Goal: Communication & Community: Answer question/provide support

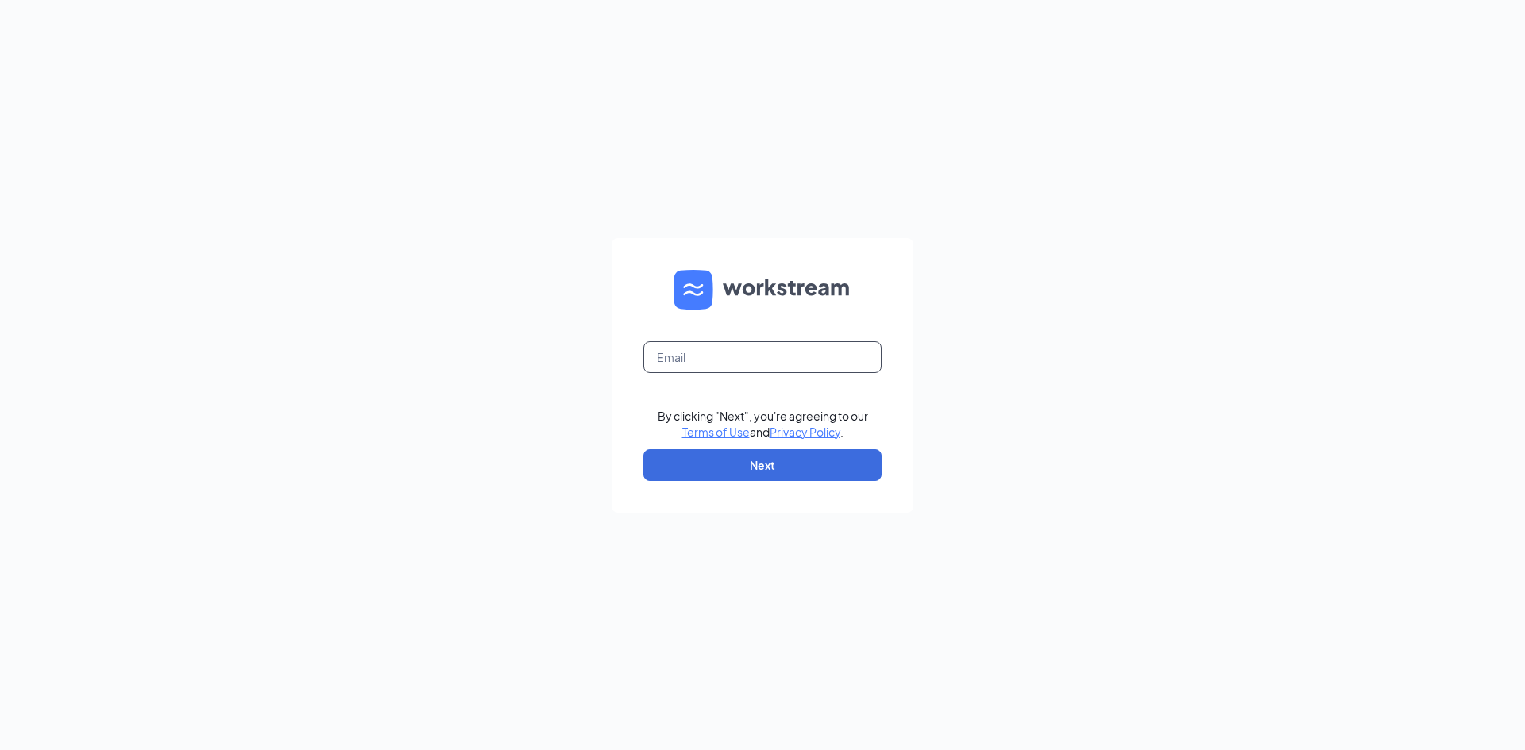
click at [709, 357] on input "text" at bounding box center [762, 357] width 238 height 32
type input "debbie@cfarichmond.com"
click at [738, 467] on button "Next" at bounding box center [762, 465] width 238 height 32
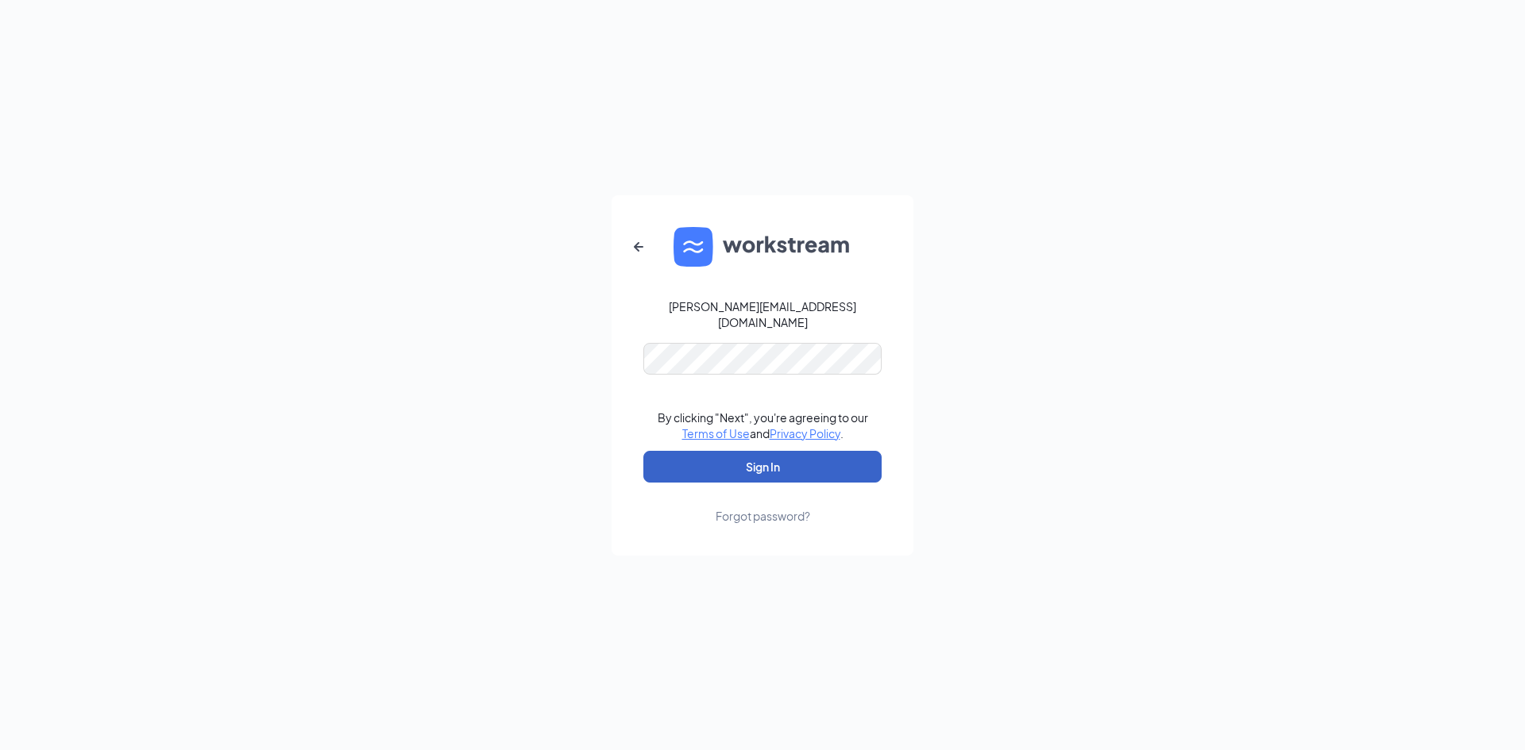
click at [721, 459] on button "Sign In" at bounding box center [762, 467] width 238 height 32
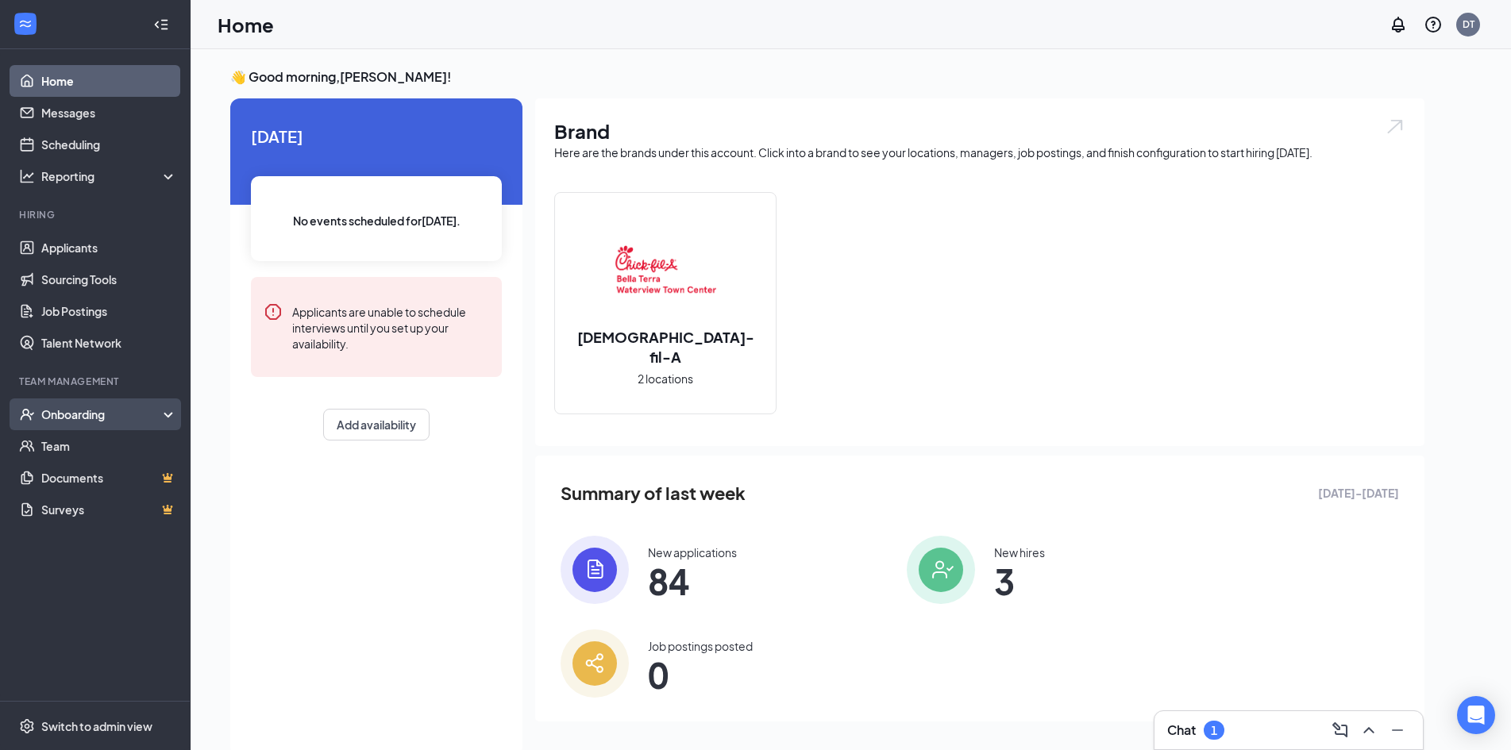
click at [67, 411] on div "Onboarding" at bounding box center [102, 415] width 122 height 16
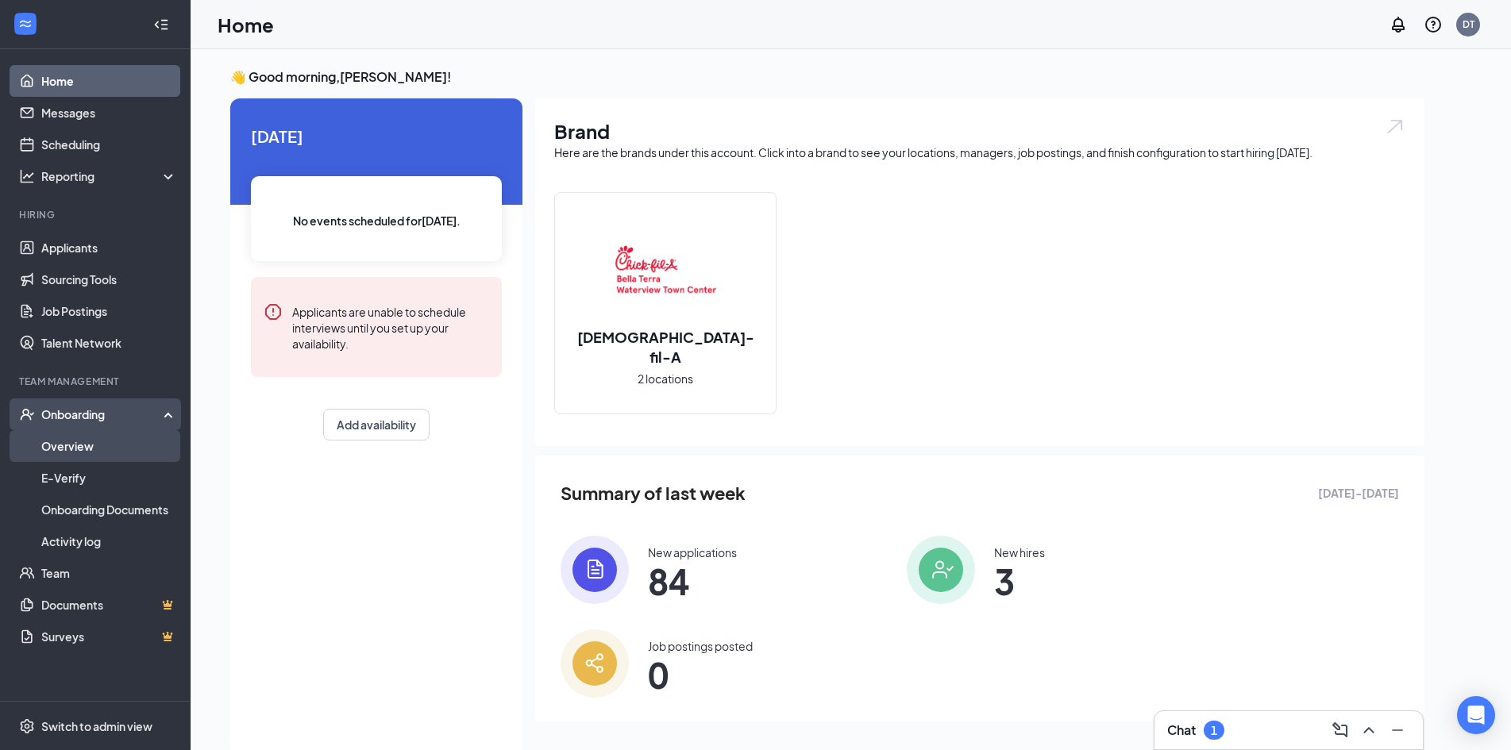
click at [68, 444] on link "Overview" at bounding box center [109, 446] width 136 height 32
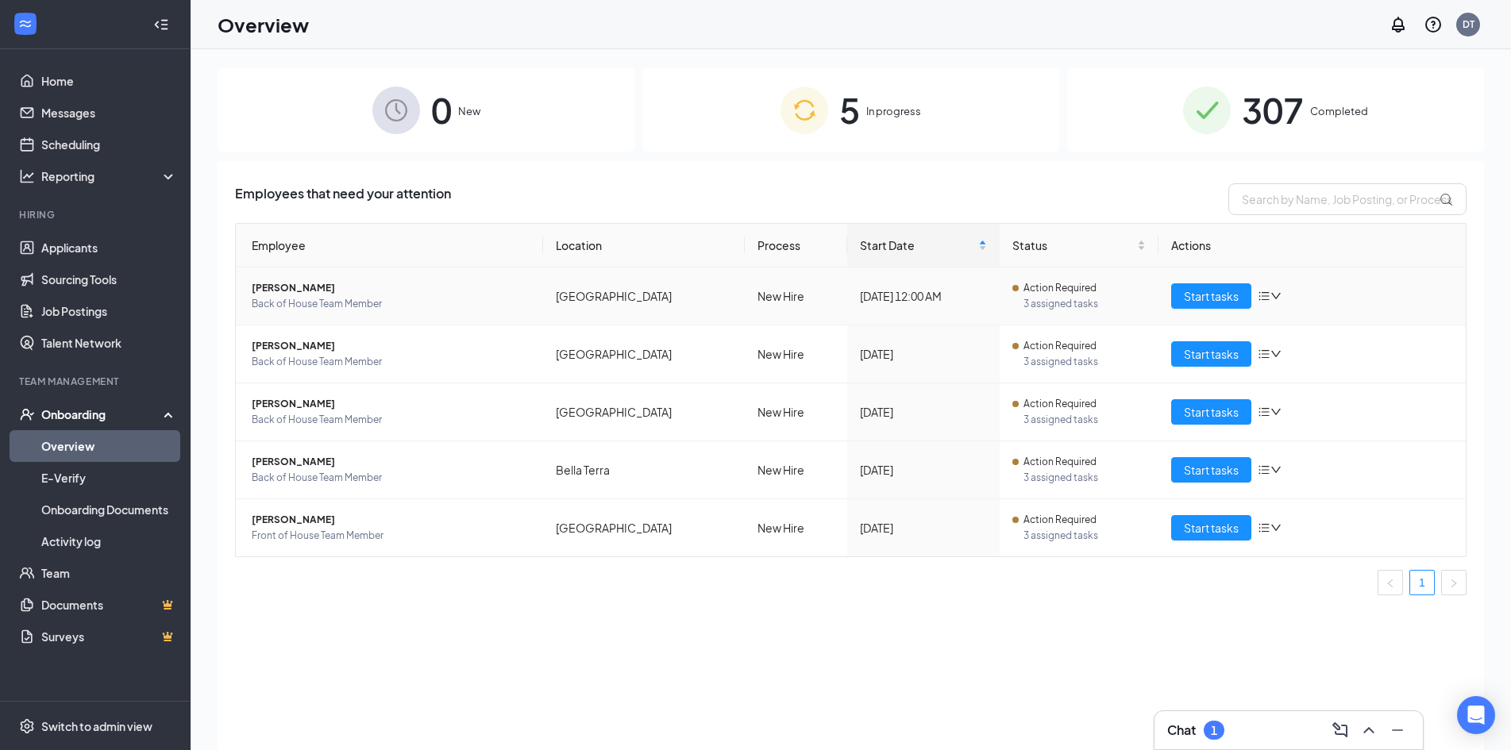
click at [1267, 293] on icon "bars" at bounding box center [1264, 296] width 13 height 13
click at [1293, 399] on div "Remove from onboarding" at bounding box center [1353, 399] width 172 height 16
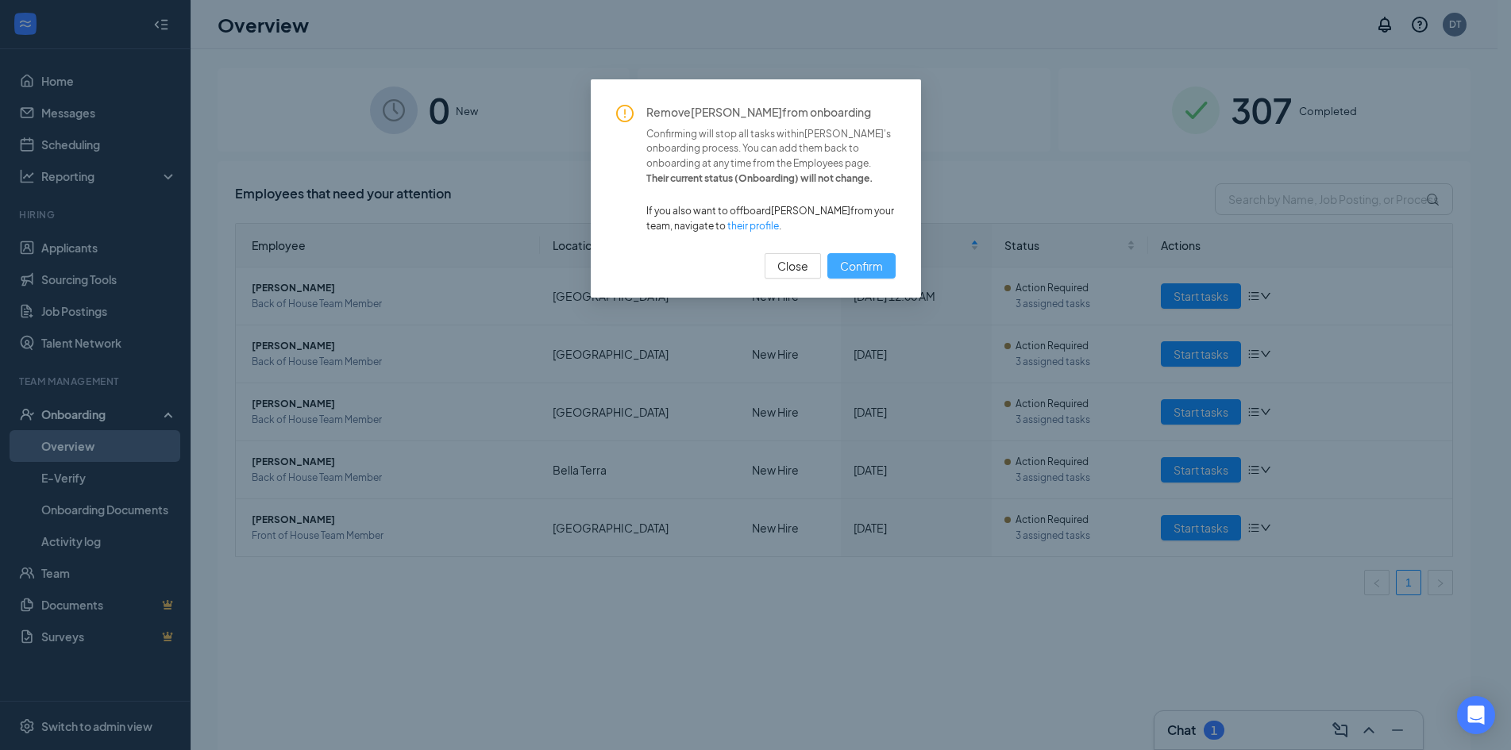
click at [854, 272] on span "Confirm" at bounding box center [861, 265] width 43 height 17
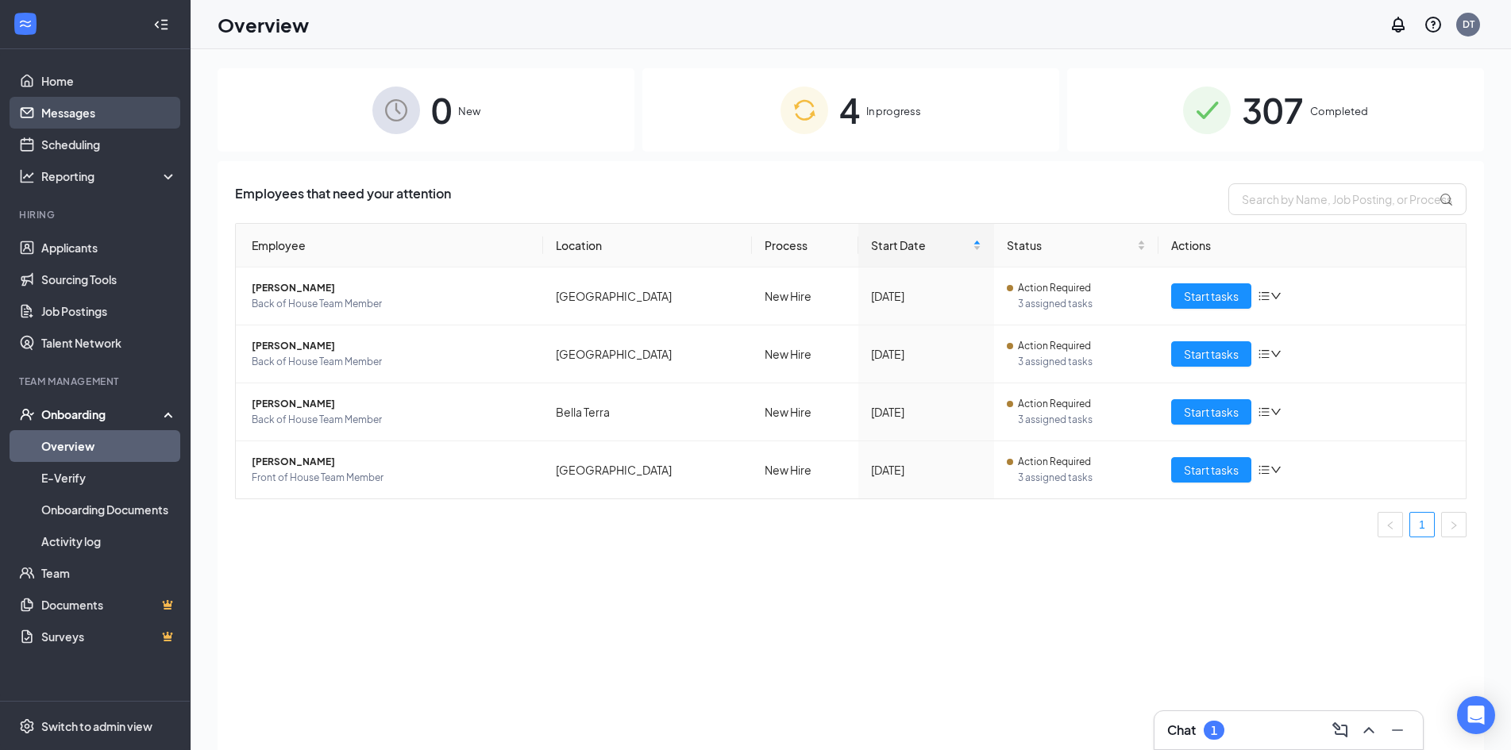
click at [48, 107] on link "Messages" at bounding box center [109, 113] width 136 height 32
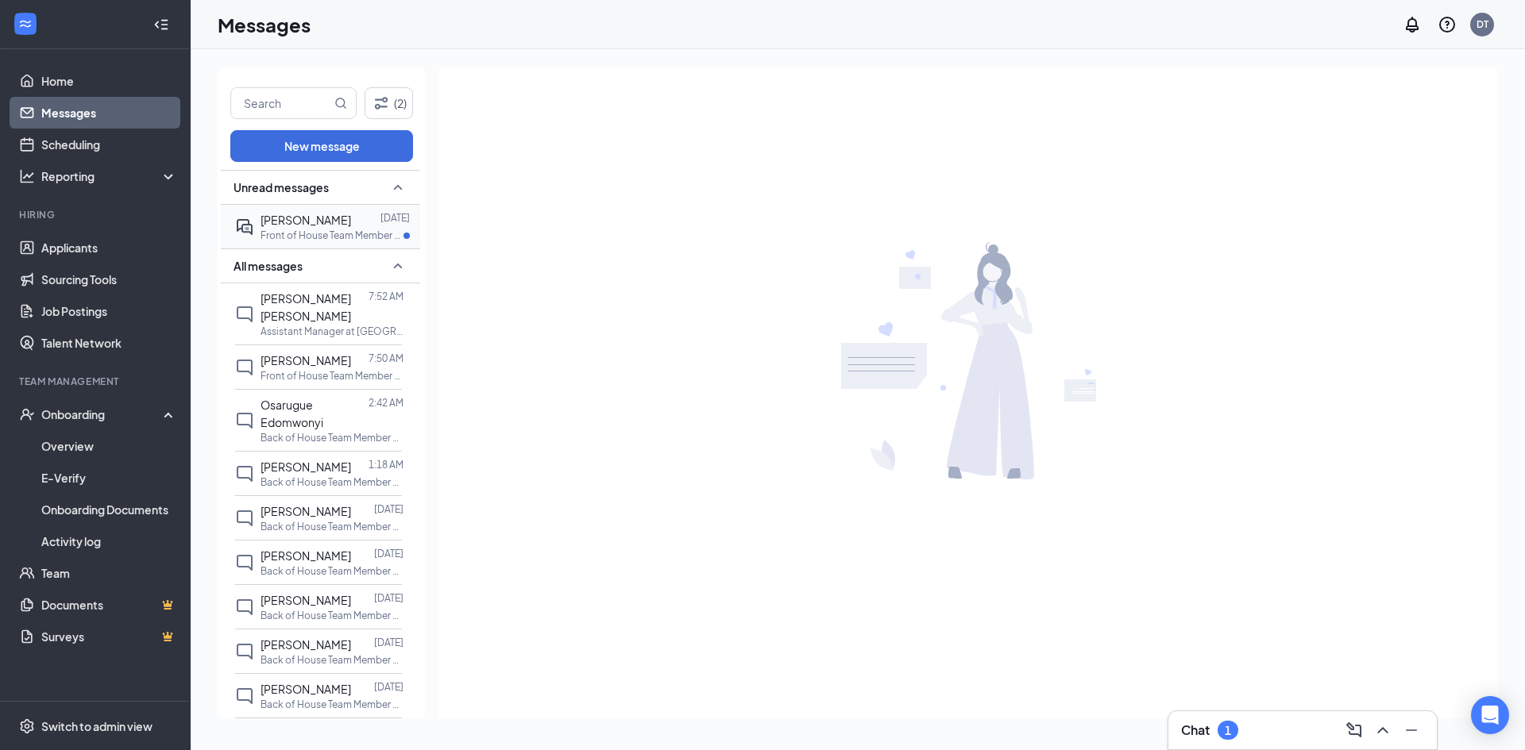
click at [284, 237] on p "Front of House Team Member at [GEOGRAPHIC_DATA]" at bounding box center [331, 235] width 143 height 13
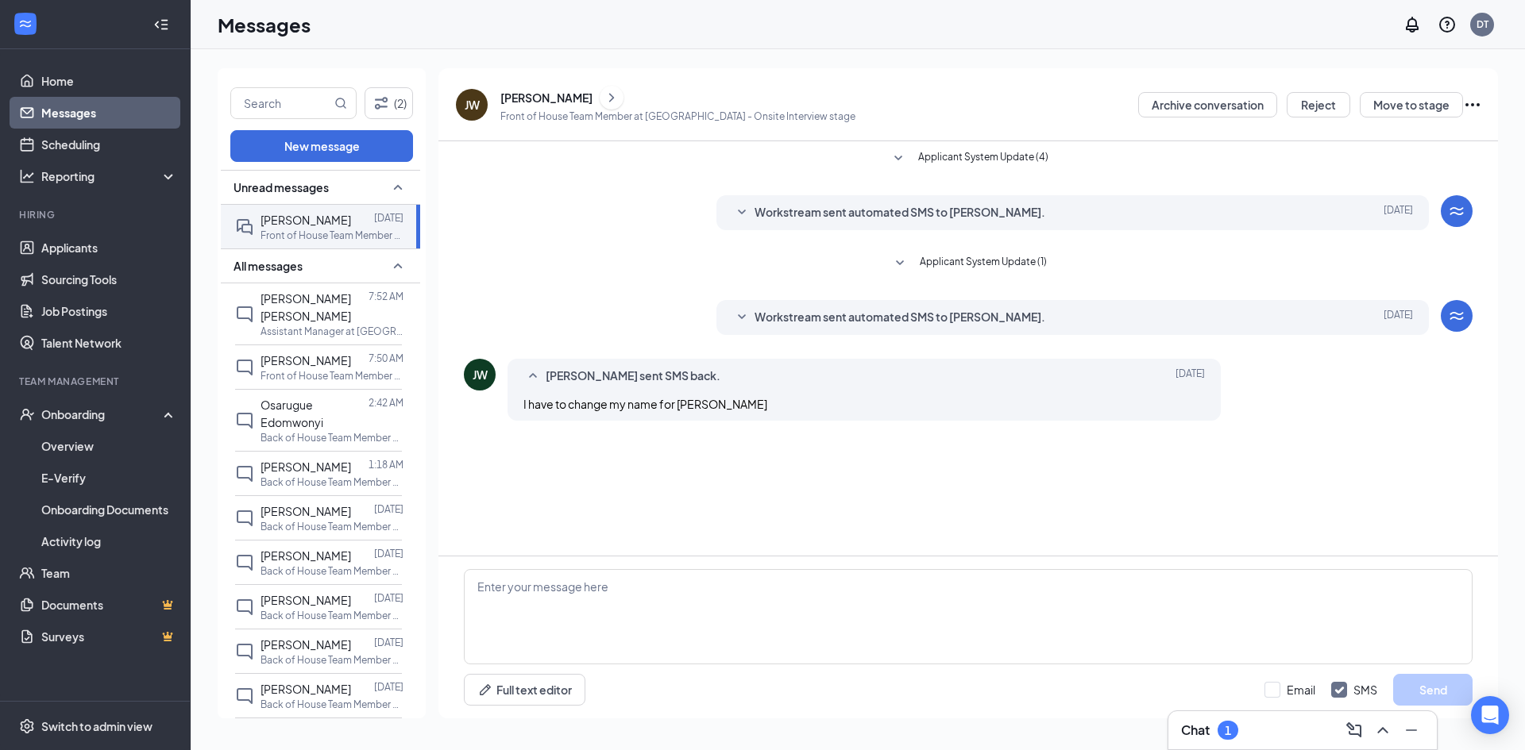
click at [743, 313] on icon "SmallChevronDown" at bounding box center [741, 317] width 19 height 19
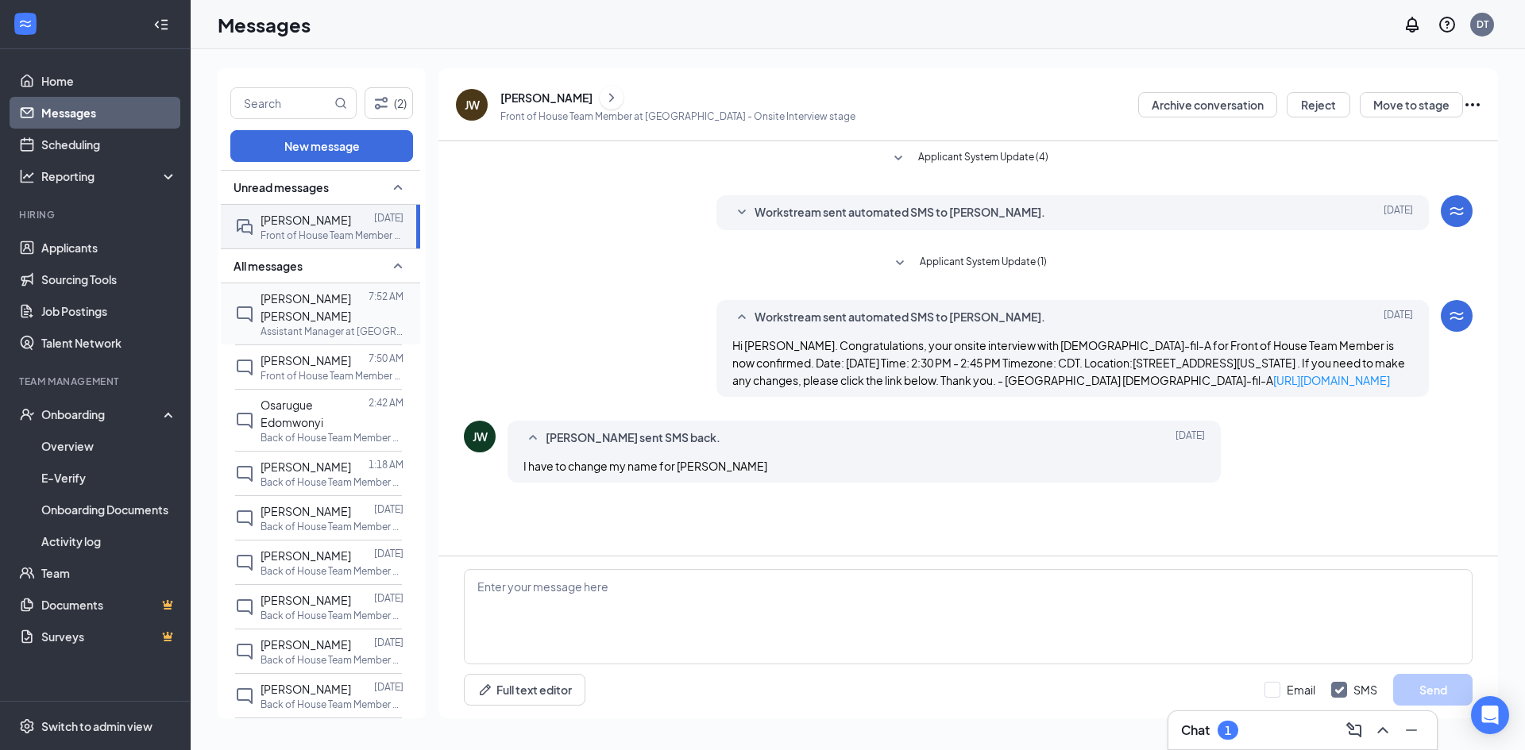
click at [324, 325] on p "Assistant Manager at [GEOGRAPHIC_DATA]" at bounding box center [331, 331] width 143 height 13
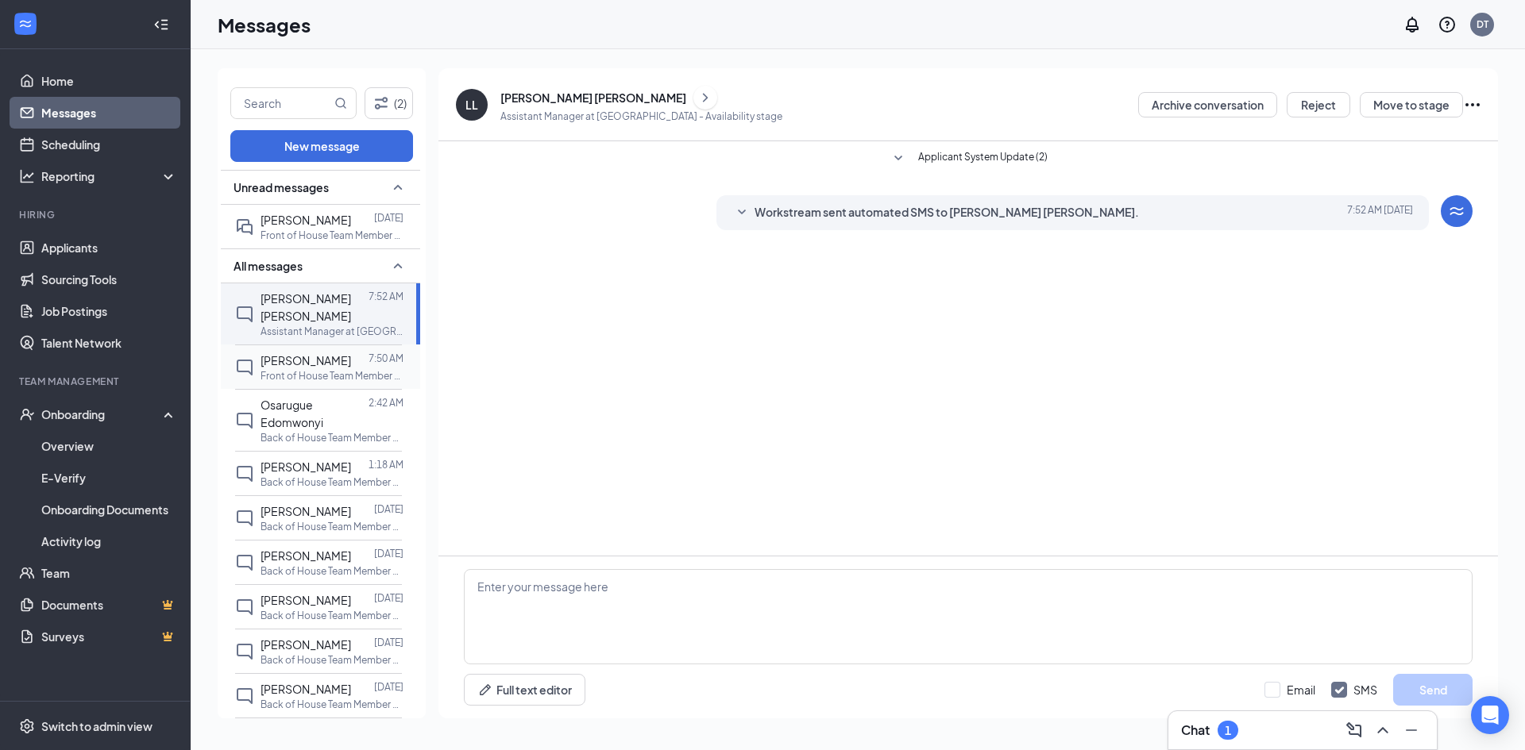
click at [324, 353] on span "[PERSON_NAME]" at bounding box center [305, 360] width 91 height 14
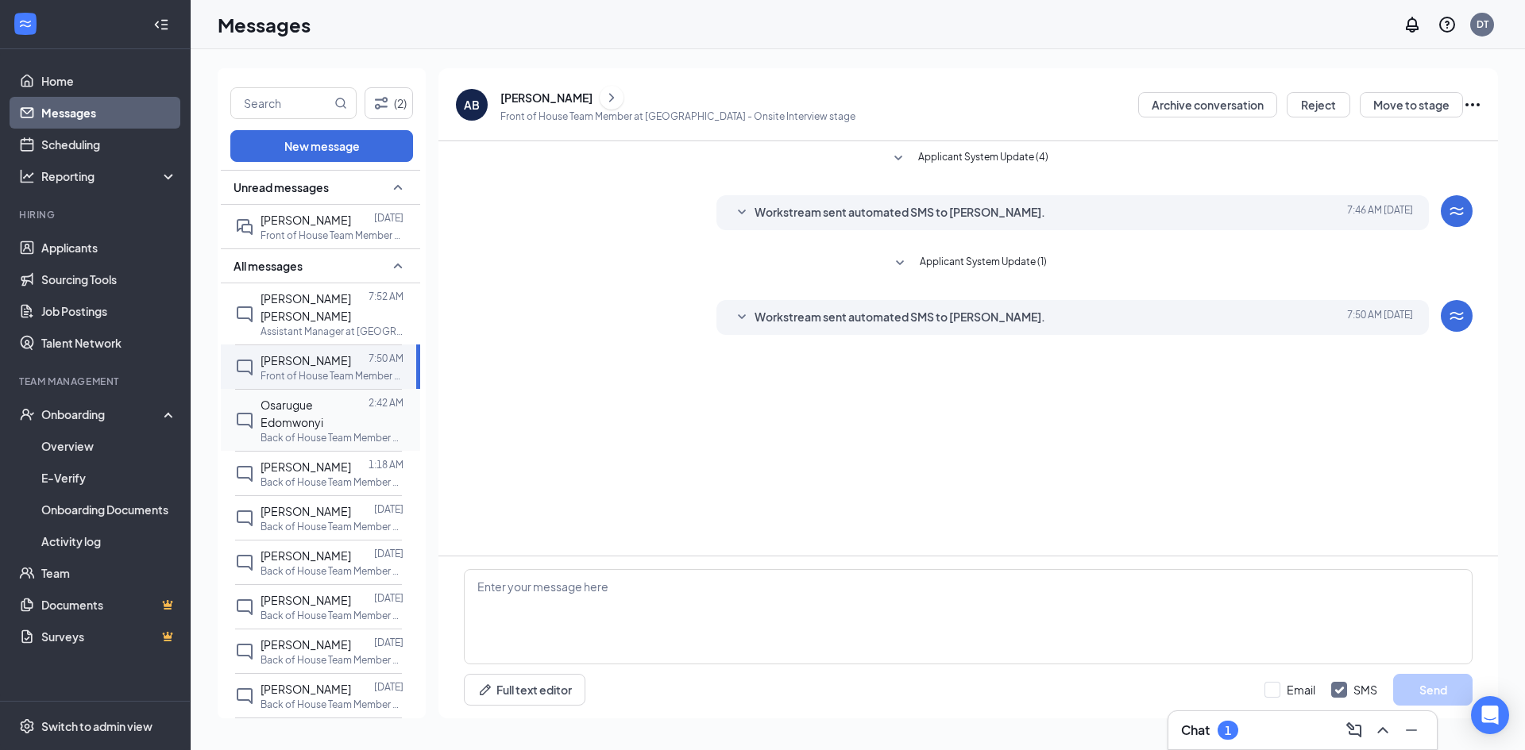
click at [322, 401] on span "Osarugue Edomwonyi" at bounding box center [291, 414] width 63 height 32
click at [322, 476] on p "Back of House Team Member at [GEOGRAPHIC_DATA]" at bounding box center [331, 482] width 143 height 13
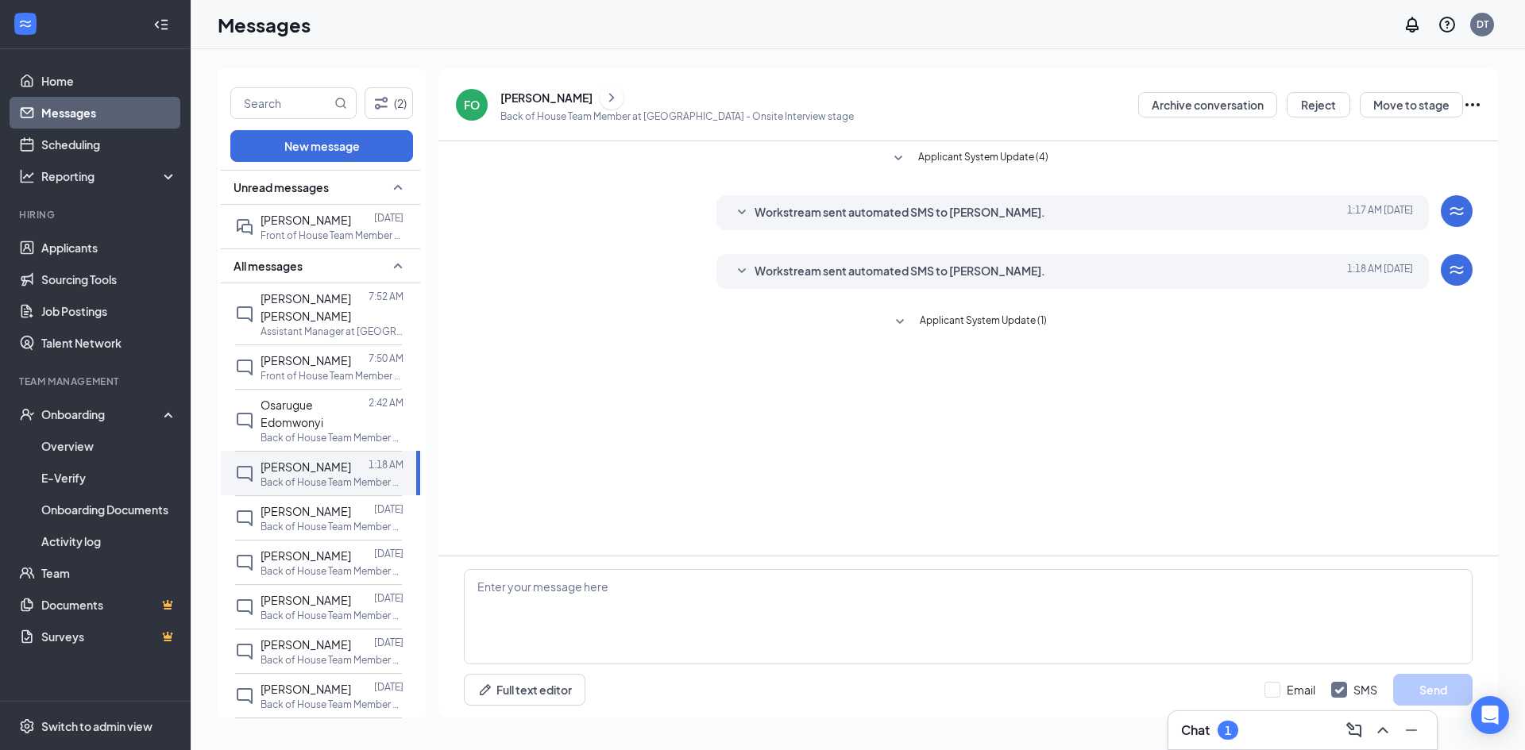
click at [743, 269] on icon "SmallChevronDown" at bounding box center [741, 271] width 19 height 19
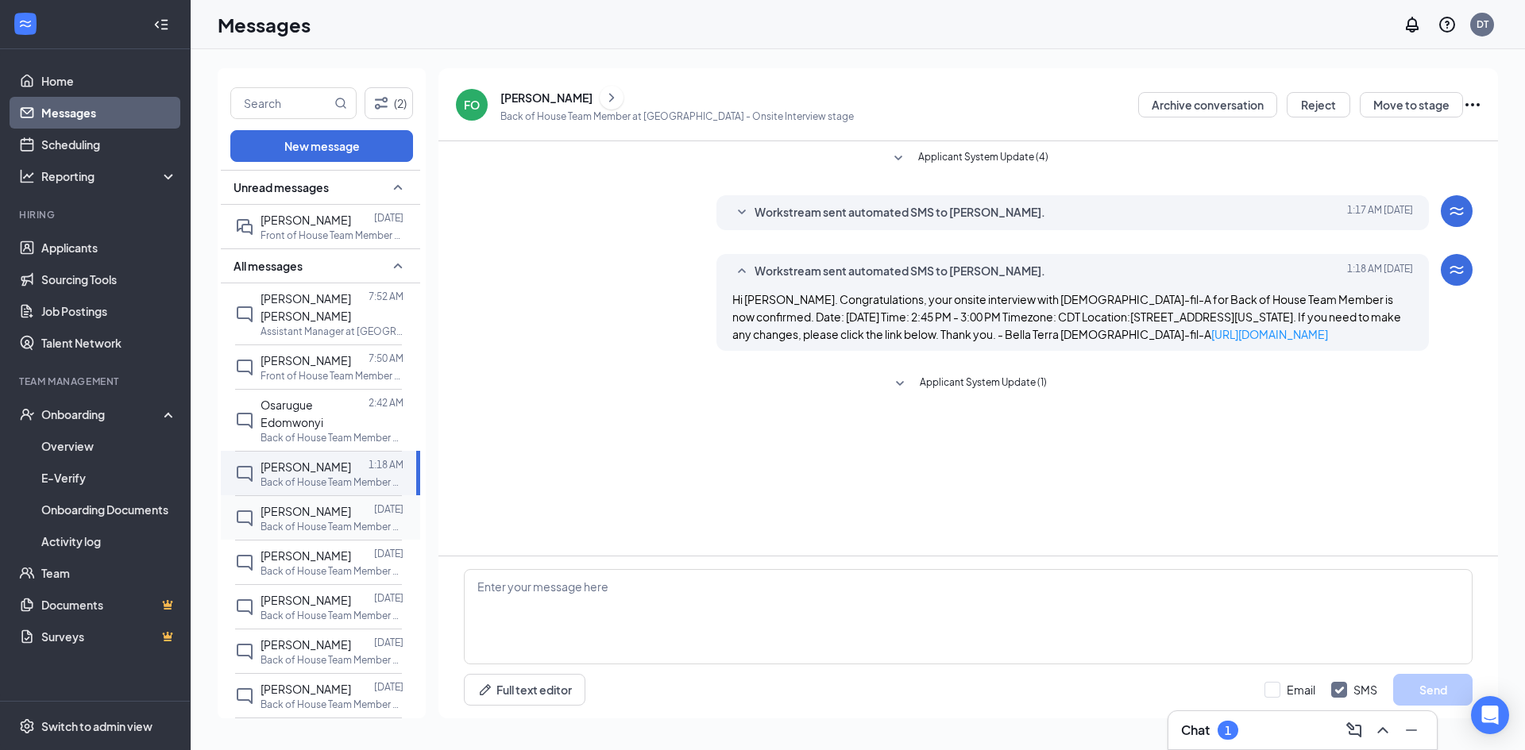
click at [312, 520] on p "Back of House Team Member at [GEOGRAPHIC_DATA]" at bounding box center [331, 526] width 143 height 13
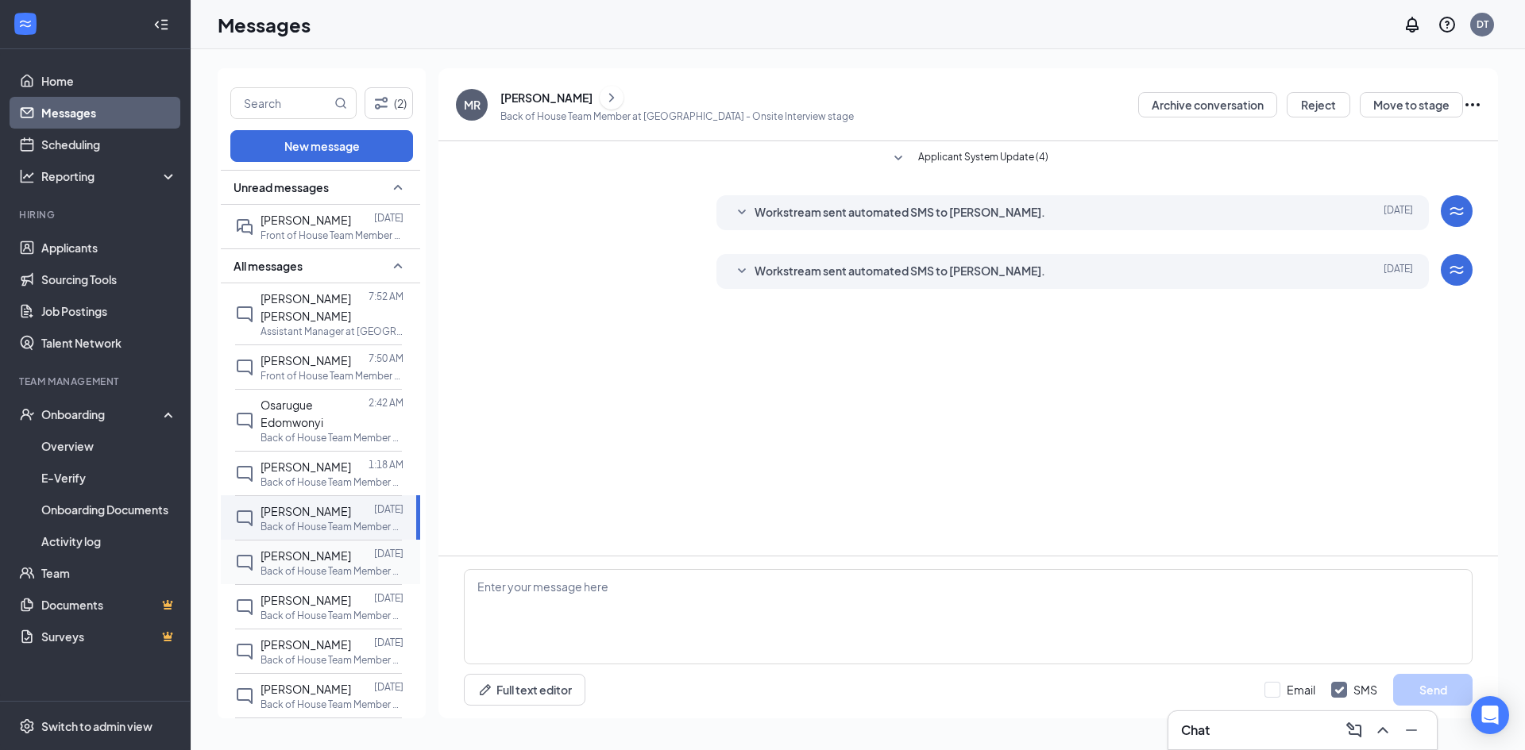
click at [306, 565] on p "Back of House Team Member at [GEOGRAPHIC_DATA]" at bounding box center [331, 571] width 143 height 13
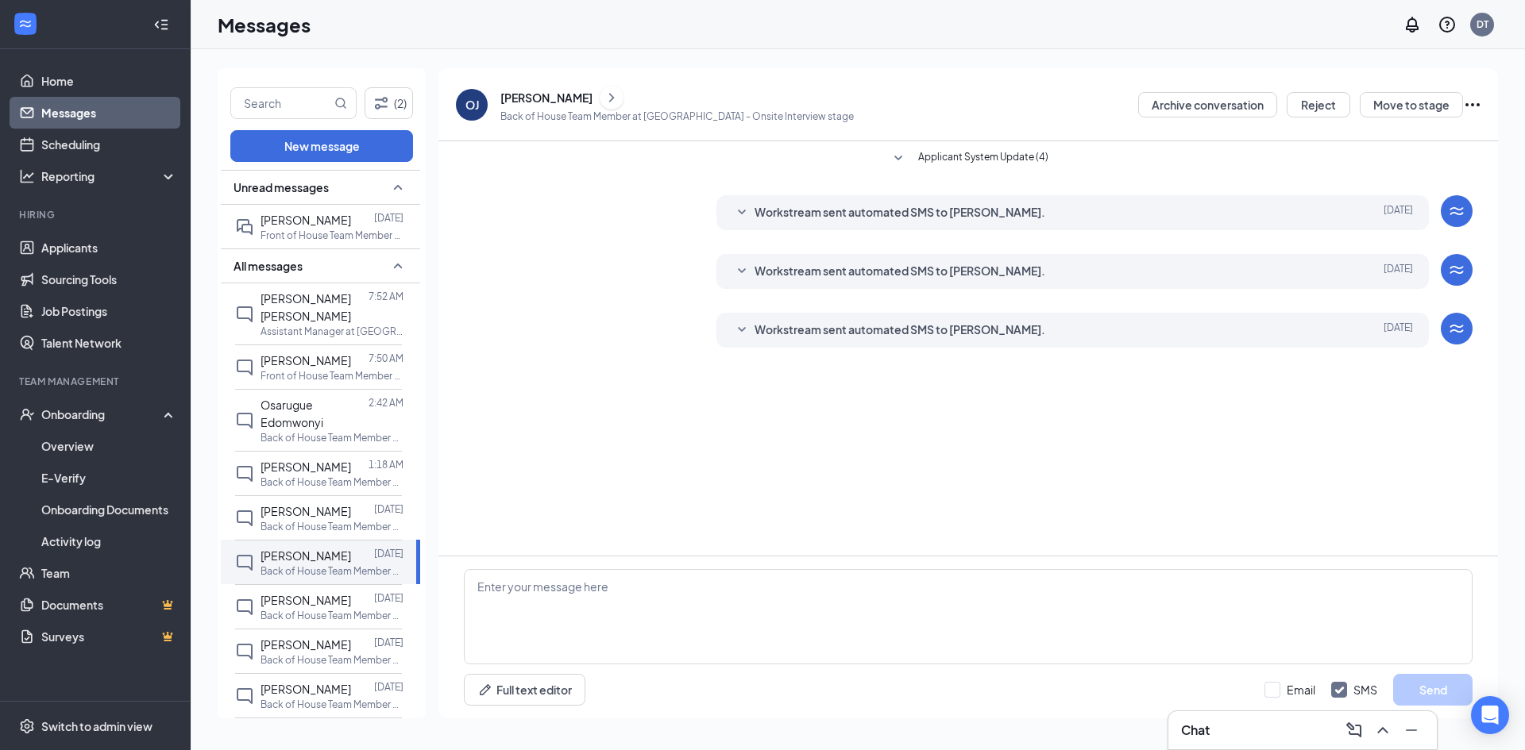
click at [738, 330] on icon "SmallChevronDown" at bounding box center [741, 330] width 19 height 19
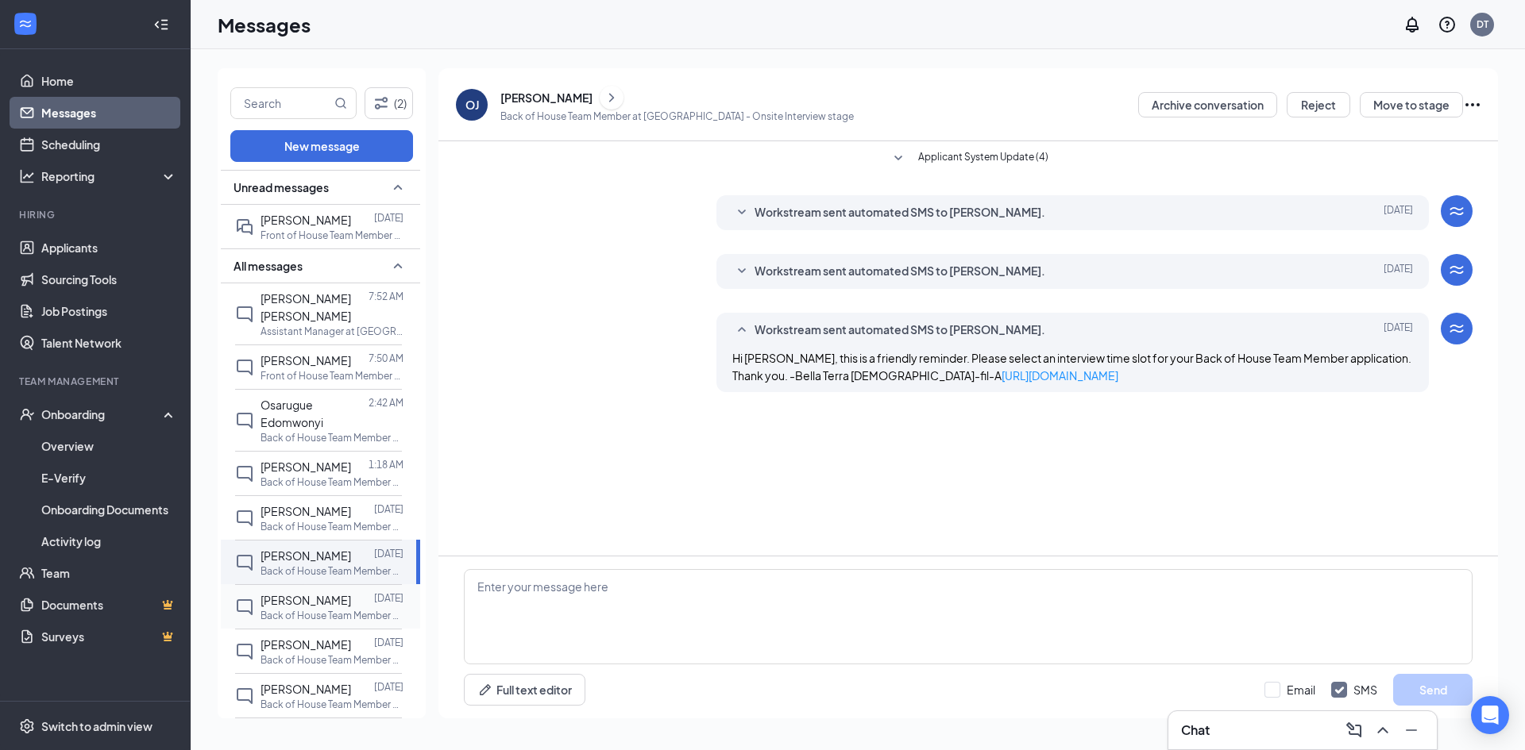
click at [327, 593] on span "[PERSON_NAME]" at bounding box center [305, 600] width 91 height 14
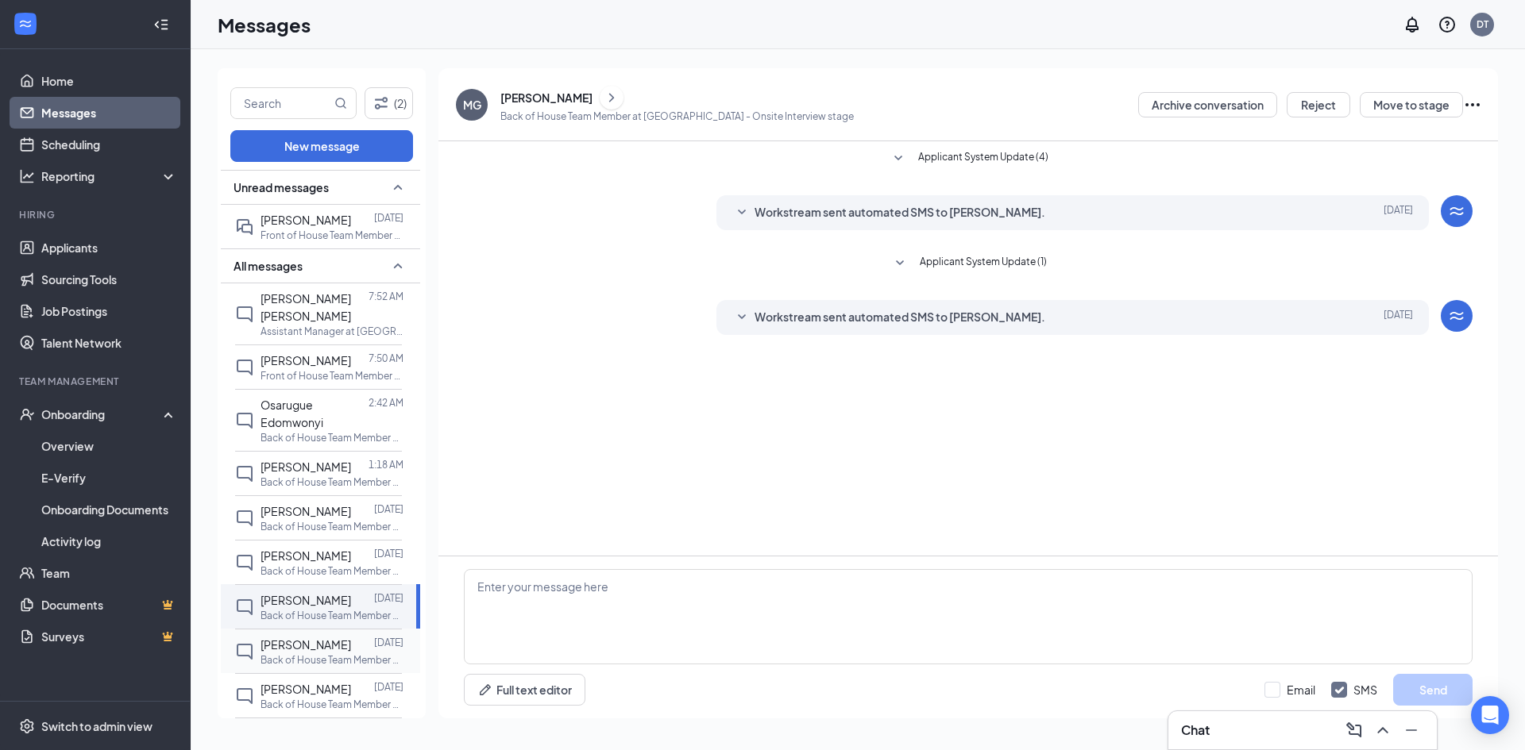
click at [320, 653] on p "Back of House Team Member at [GEOGRAPHIC_DATA]" at bounding box center [331, 659] width 143 height 13
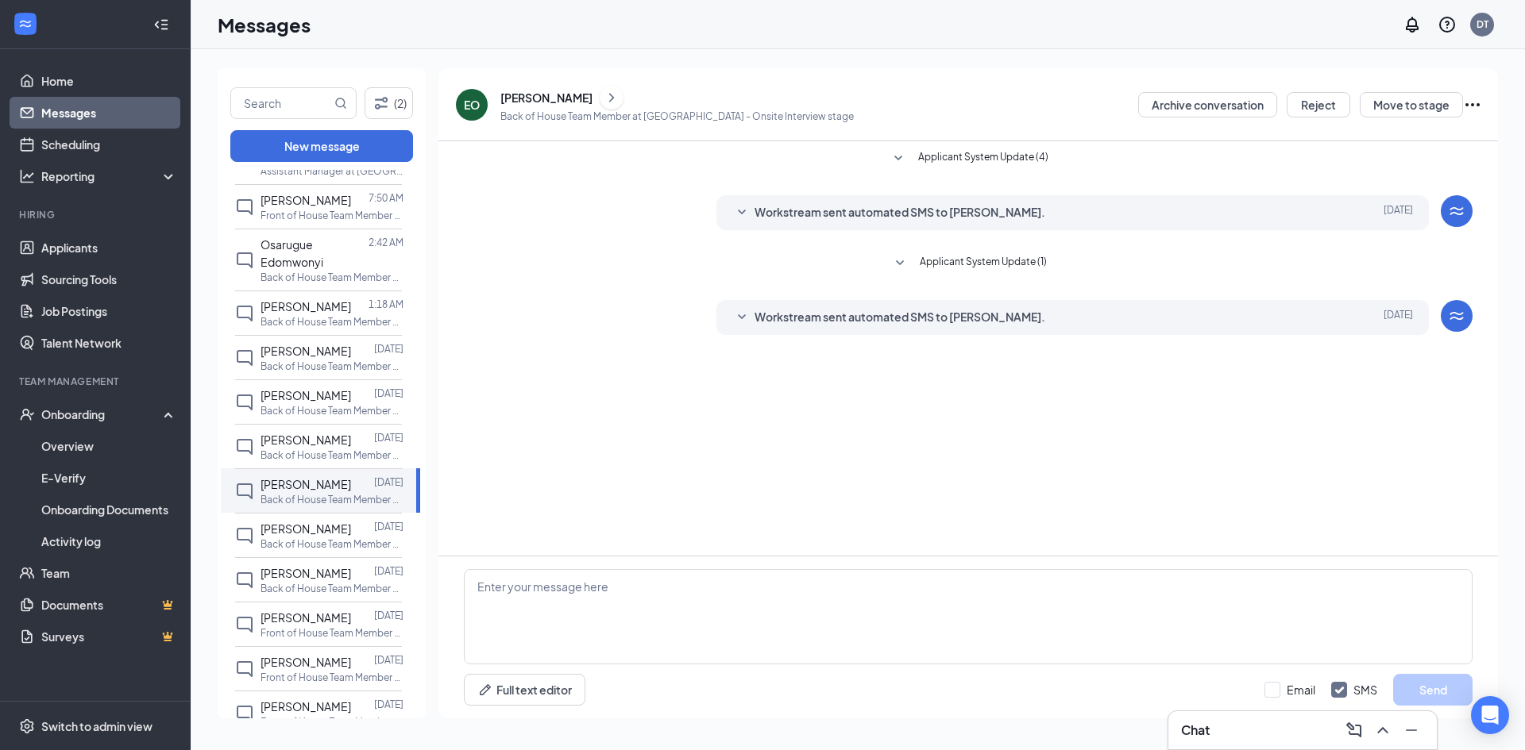
scroll to position [318, 0]
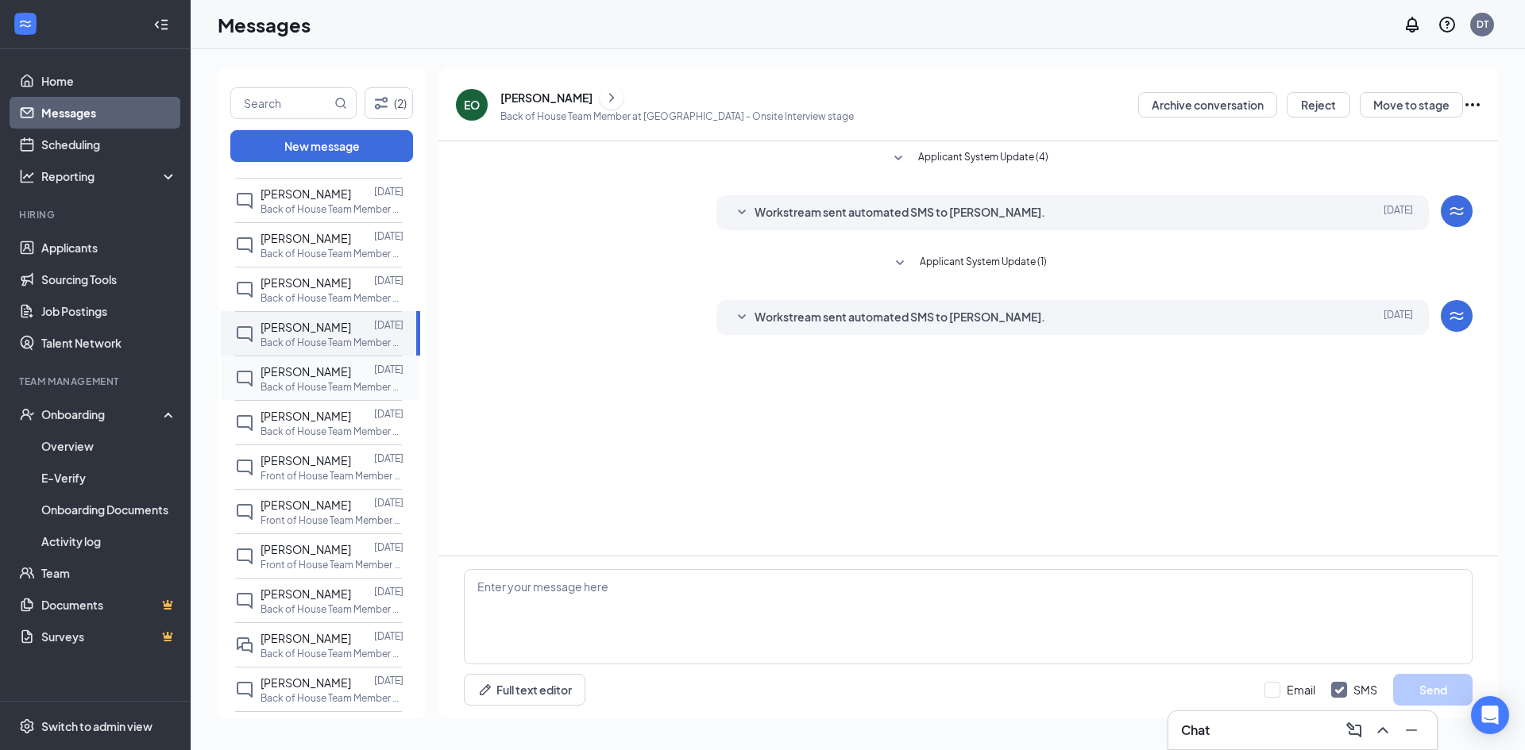
click at [322, 380] on p "Back of House Team Member at [GEOGRAPHIC_DATA]" at bounding box center [331, 386] width 143 height 13
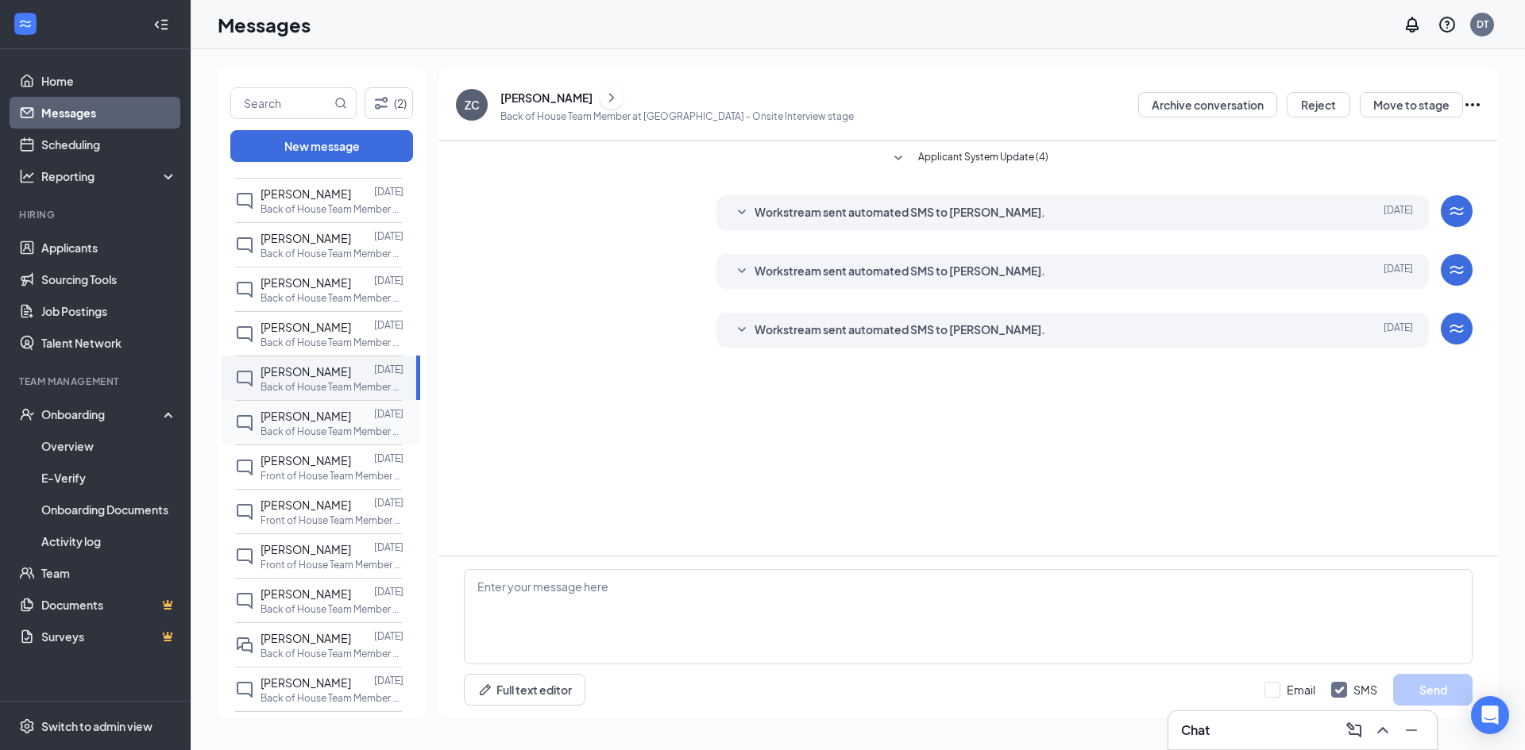
click at [318, 425] on p "Back of House Team Member at [GEOGRAPHIC_DATA]" at bounding box center [331, 431] width 143 height 13
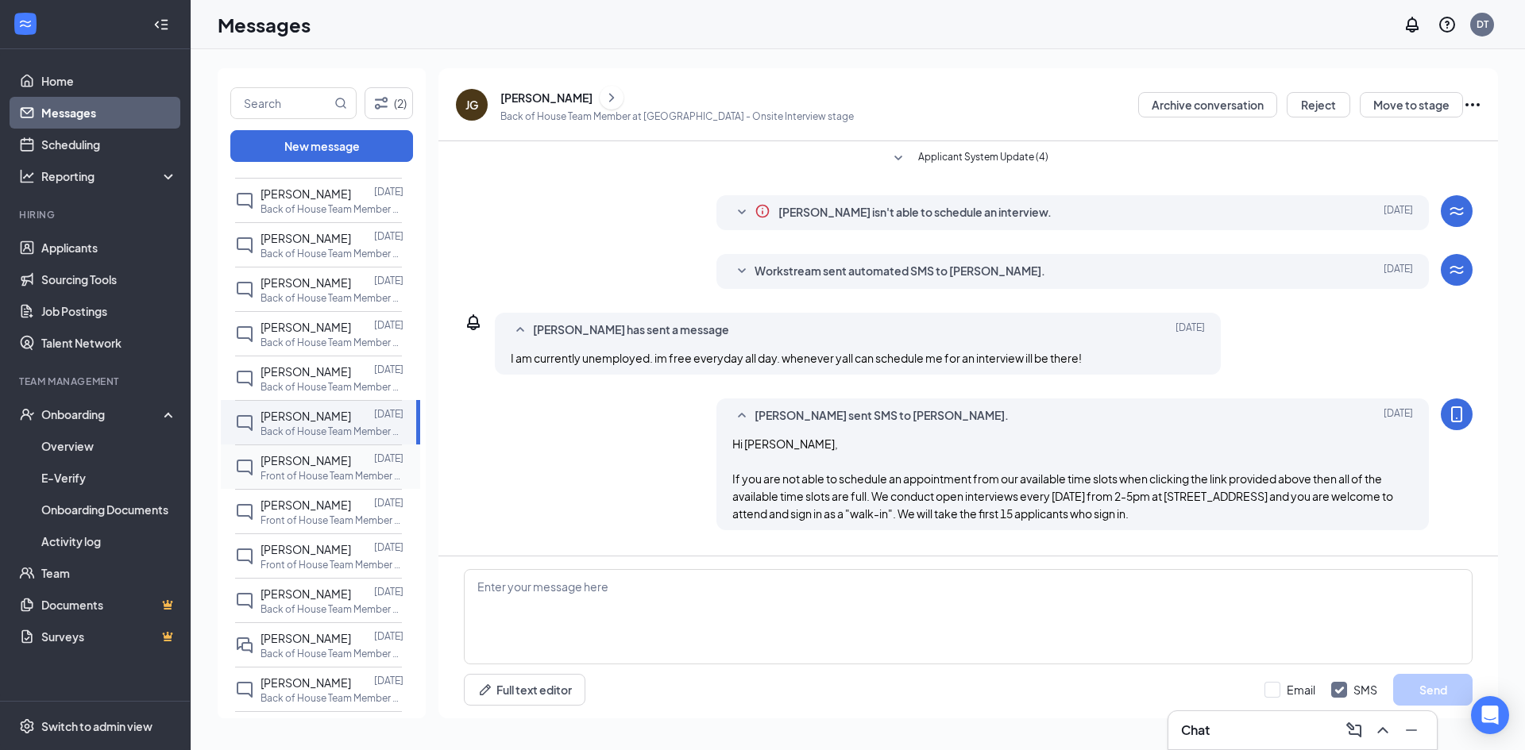
click at [311, 453] on span "[PERSON_NAME]" at bounding box center [305, 460] width 91 height 14
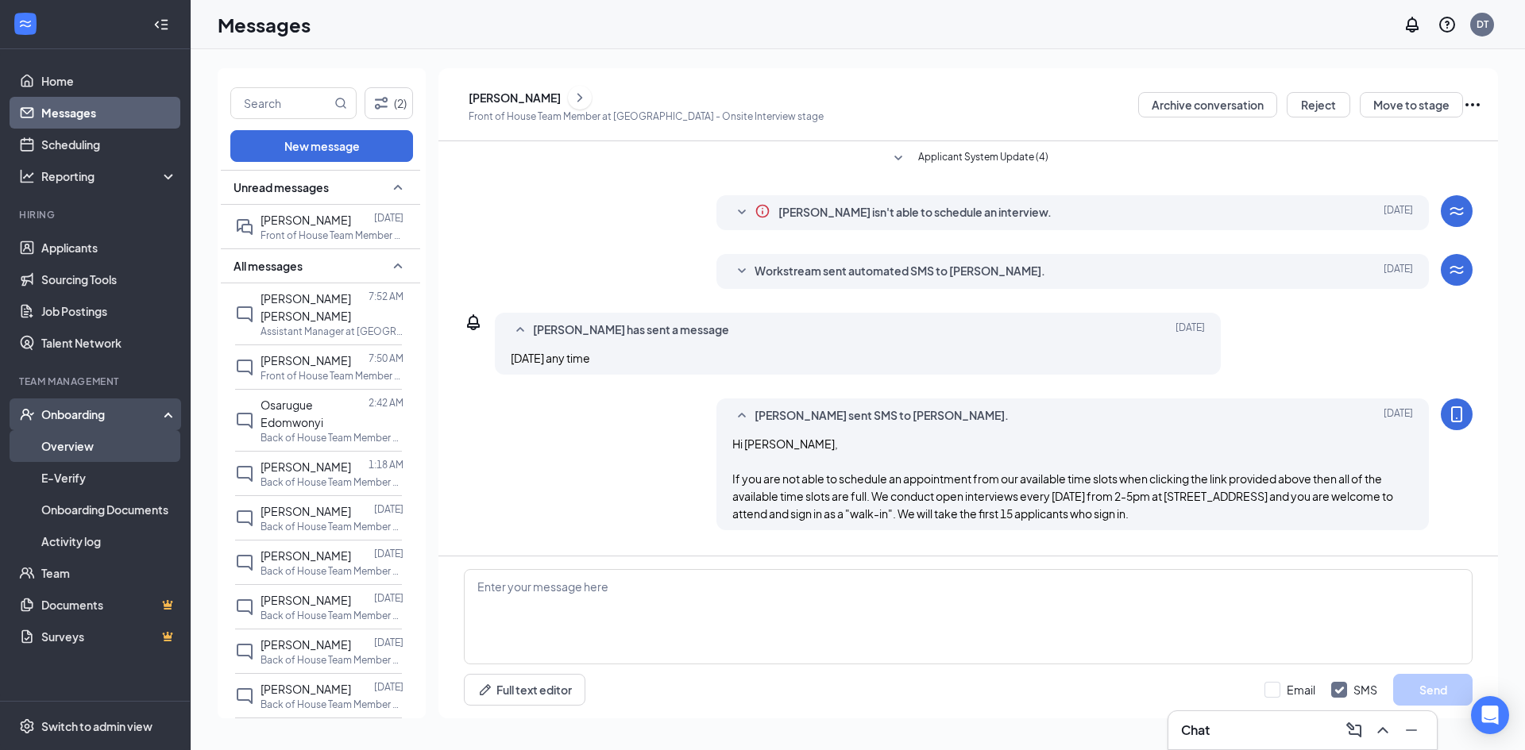
click at [72, 441] on link "Overview" at bounding box center [109, 446] width 136 height 32
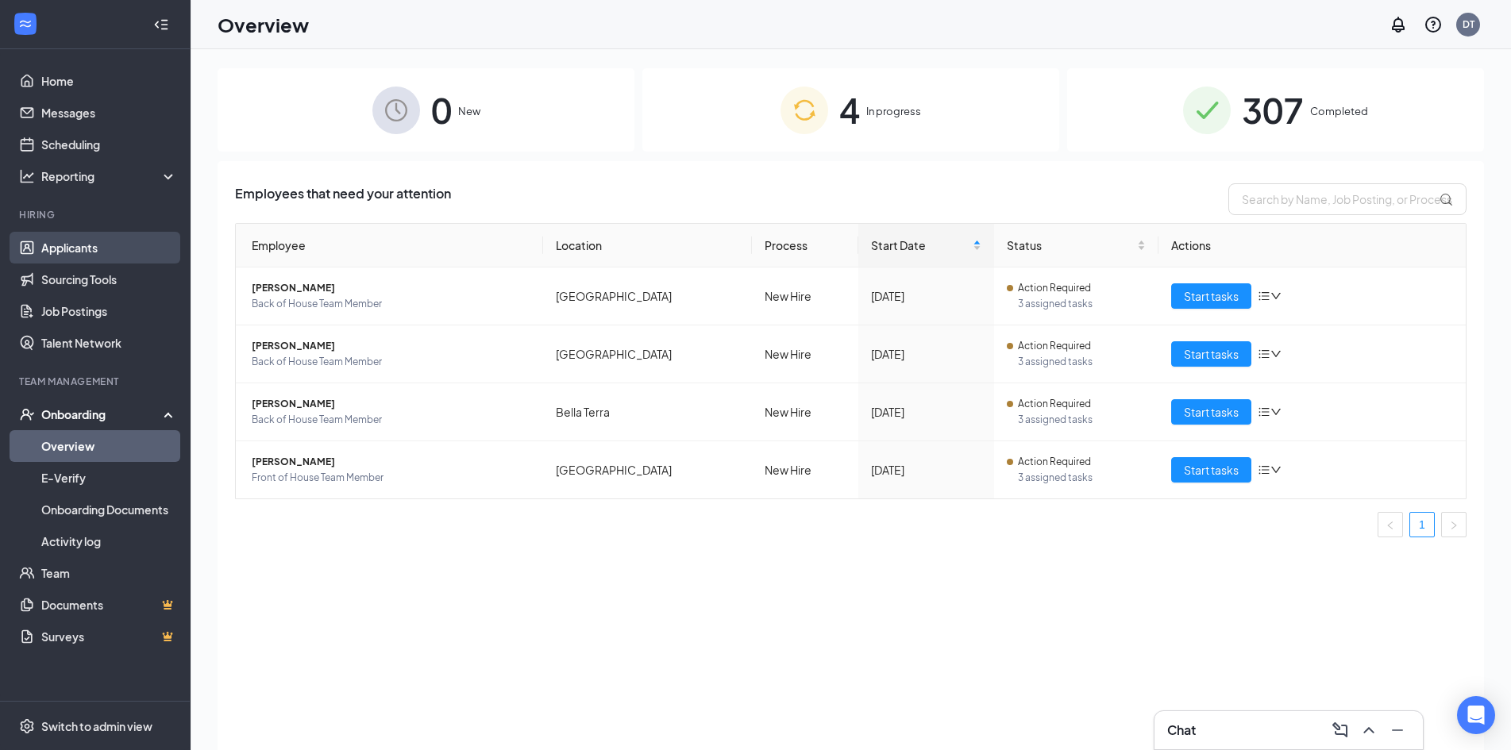
click at [94, 241] on link "Applicants" at bounding box center [109, 248] width 136 height 32
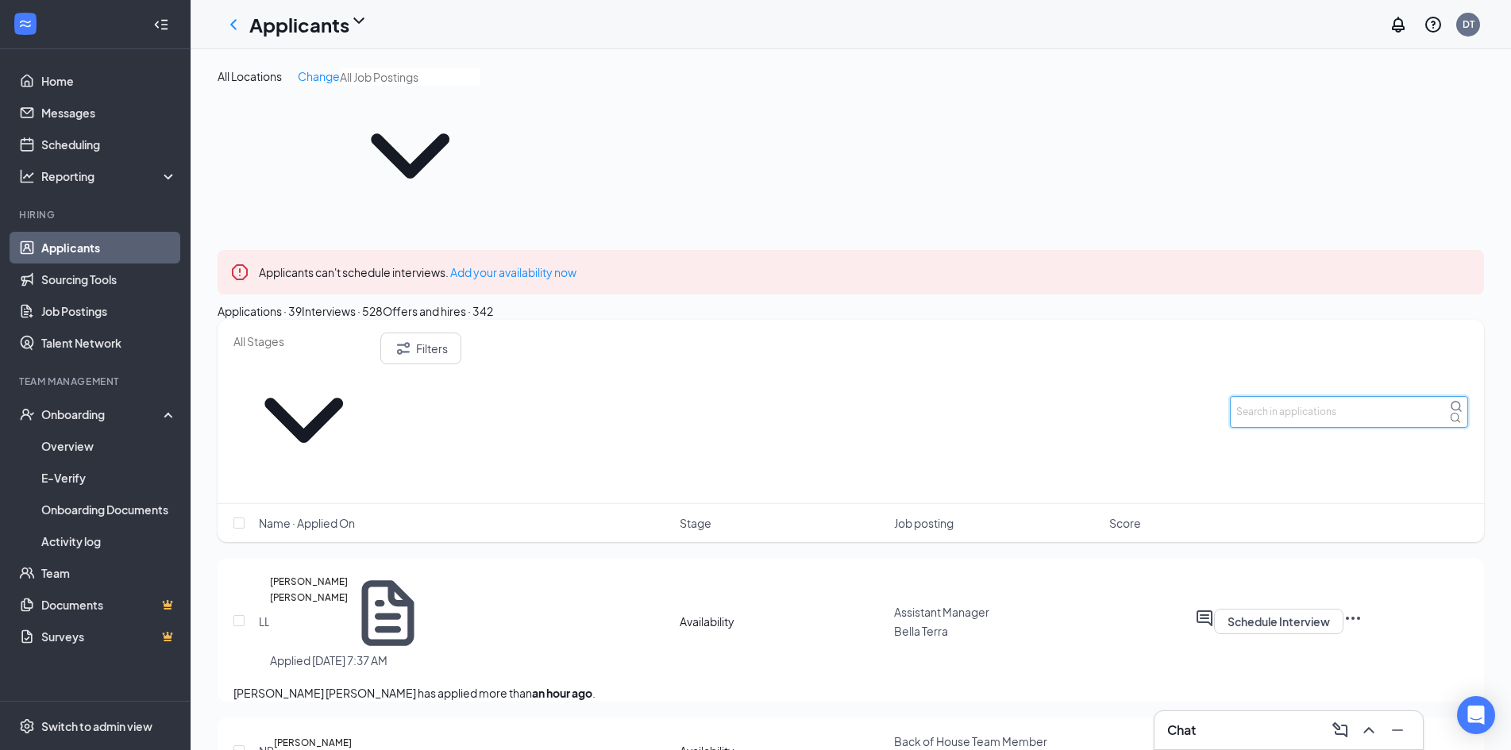
click at [1320, 396] on input "text" at bounding box center [1349, 412] width 238 height 32
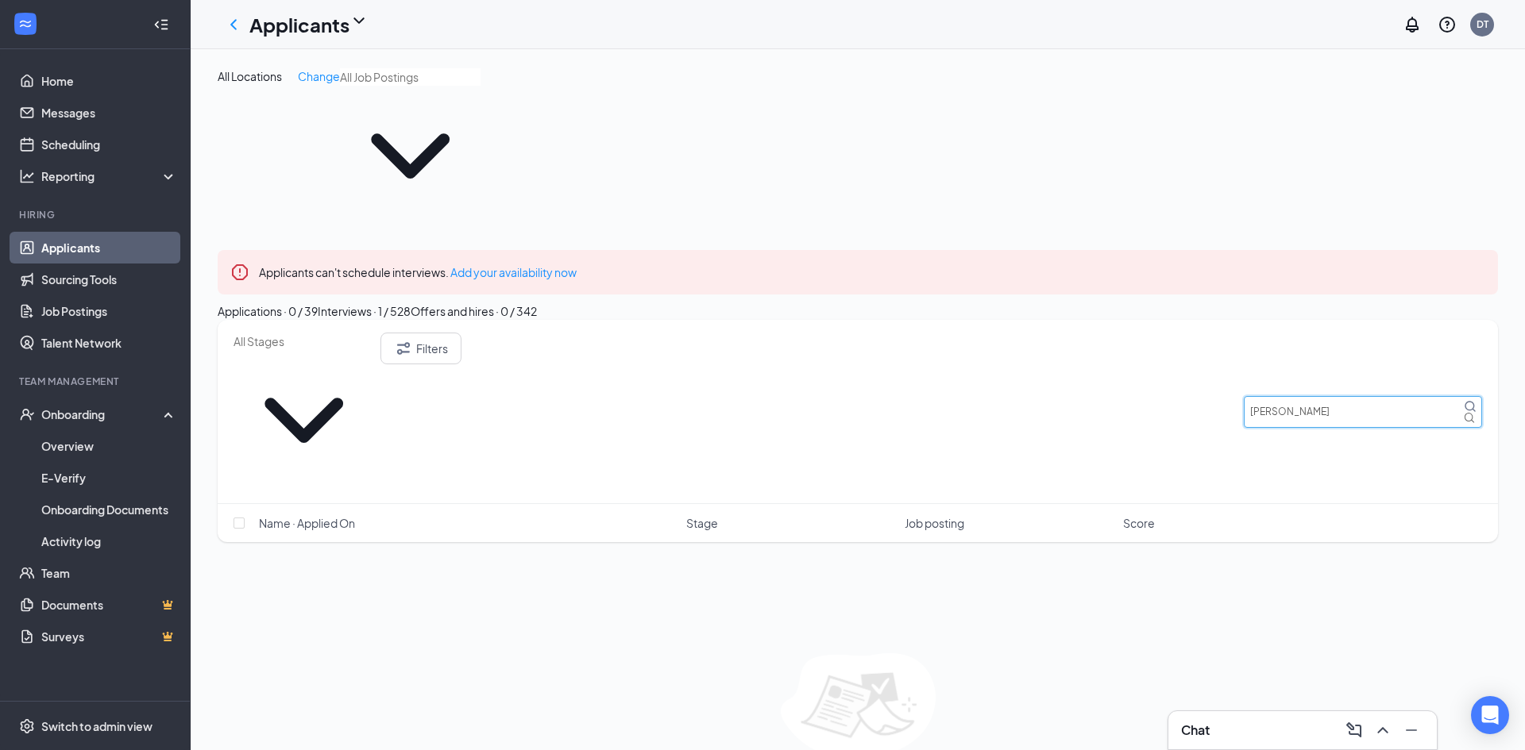
type input "[PERSON_NAME]"
click at [411, 303] on div "Interviews · 1 / 528" at bounding box center [364, 311] width 93 height 17
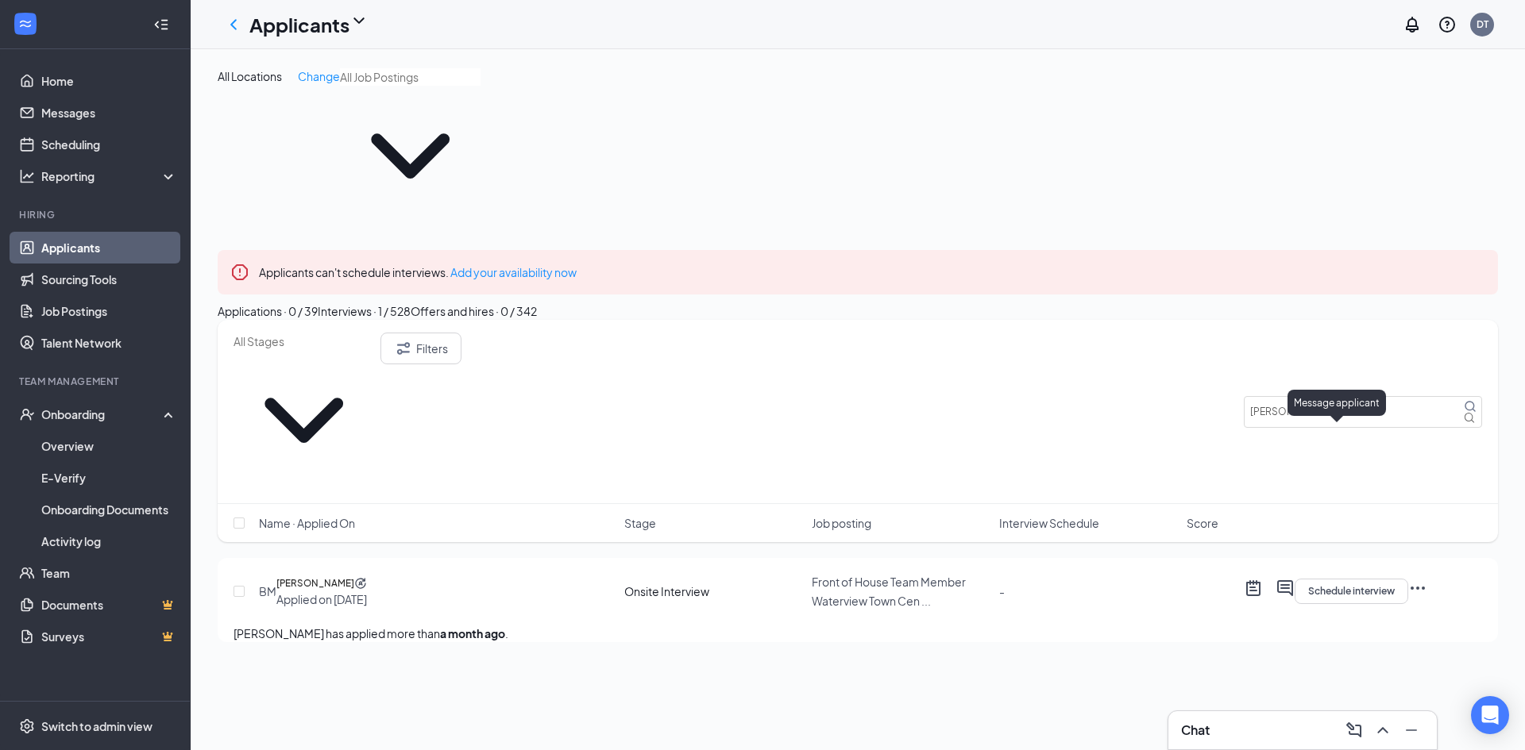
click at [1294, 579] on icon "ActiveChat" at bounding box center [1284, 588] width 19 height 19
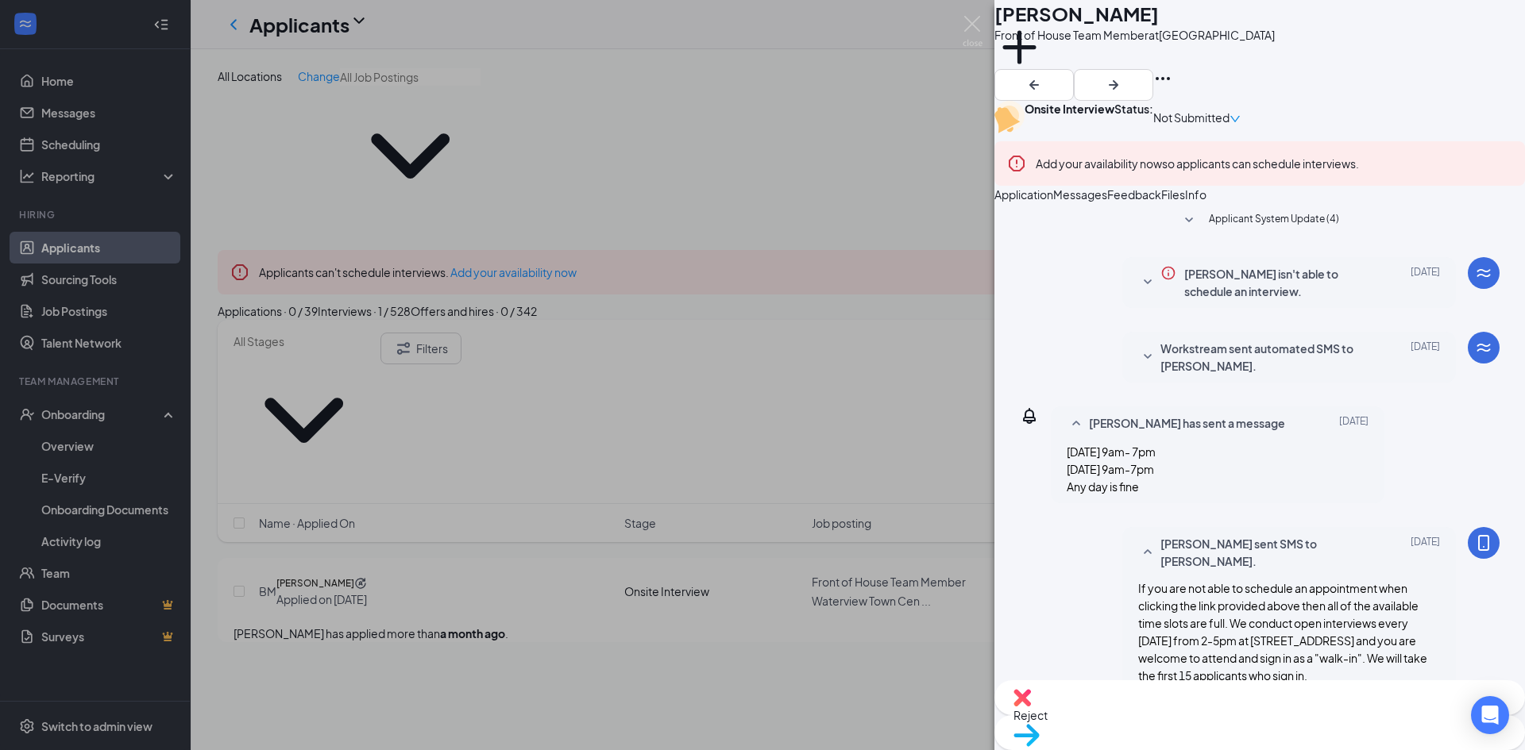
scroll to position [499, 0]
type textarea "Hi [PERSON_NAME], We have attempted to contact you using the phone number you p…"
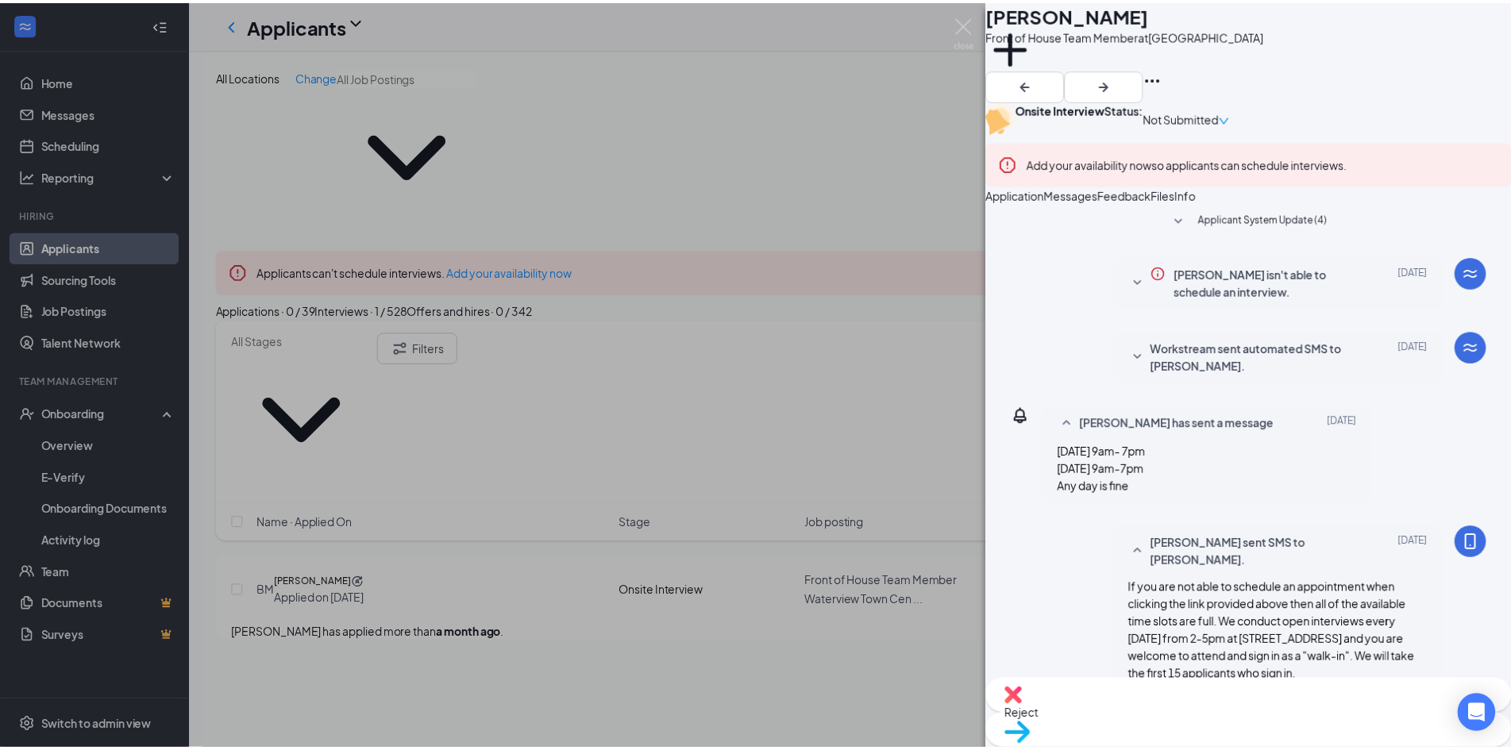
scroll to position [776, 0]
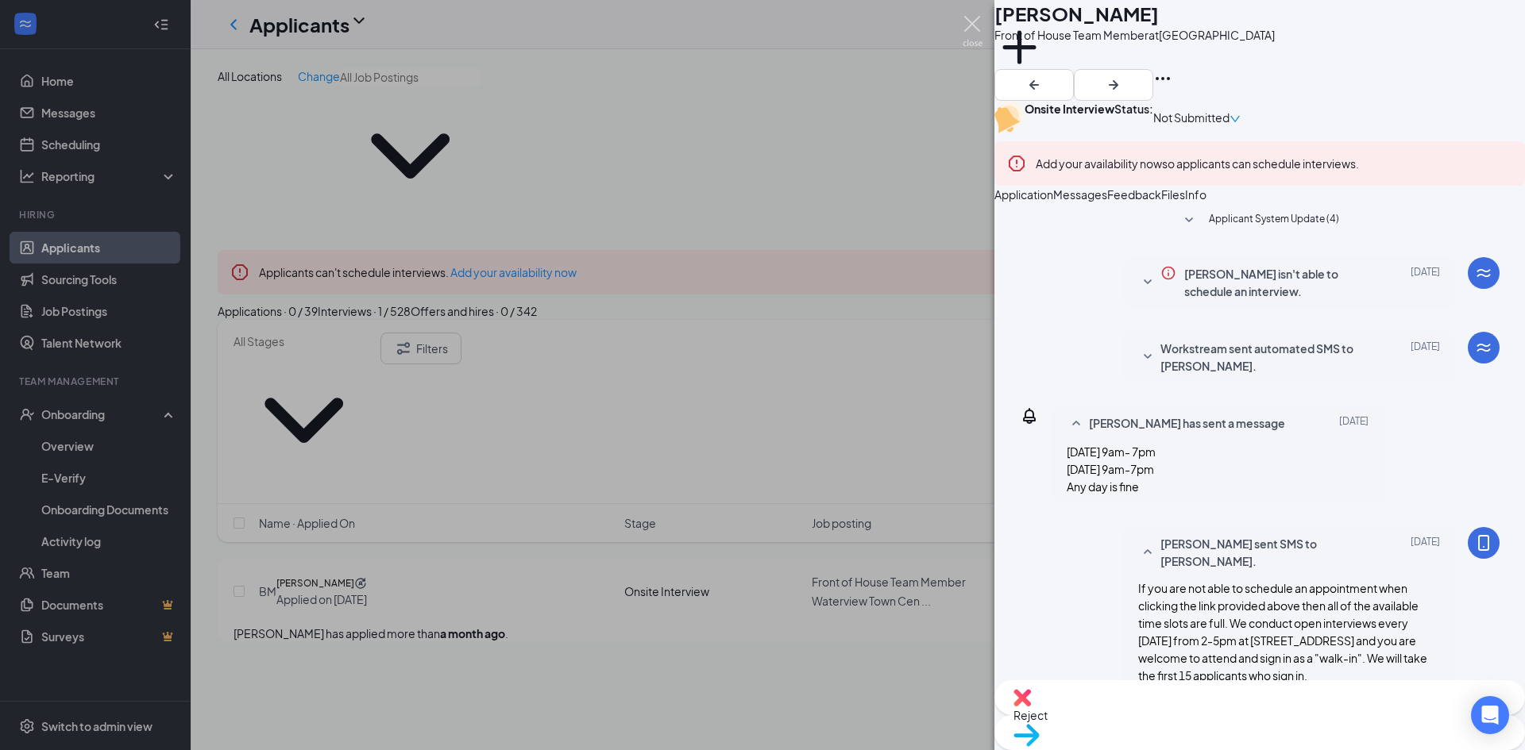
click at [966, 23] on img at bounding box center [972, 31] width 20 height 31
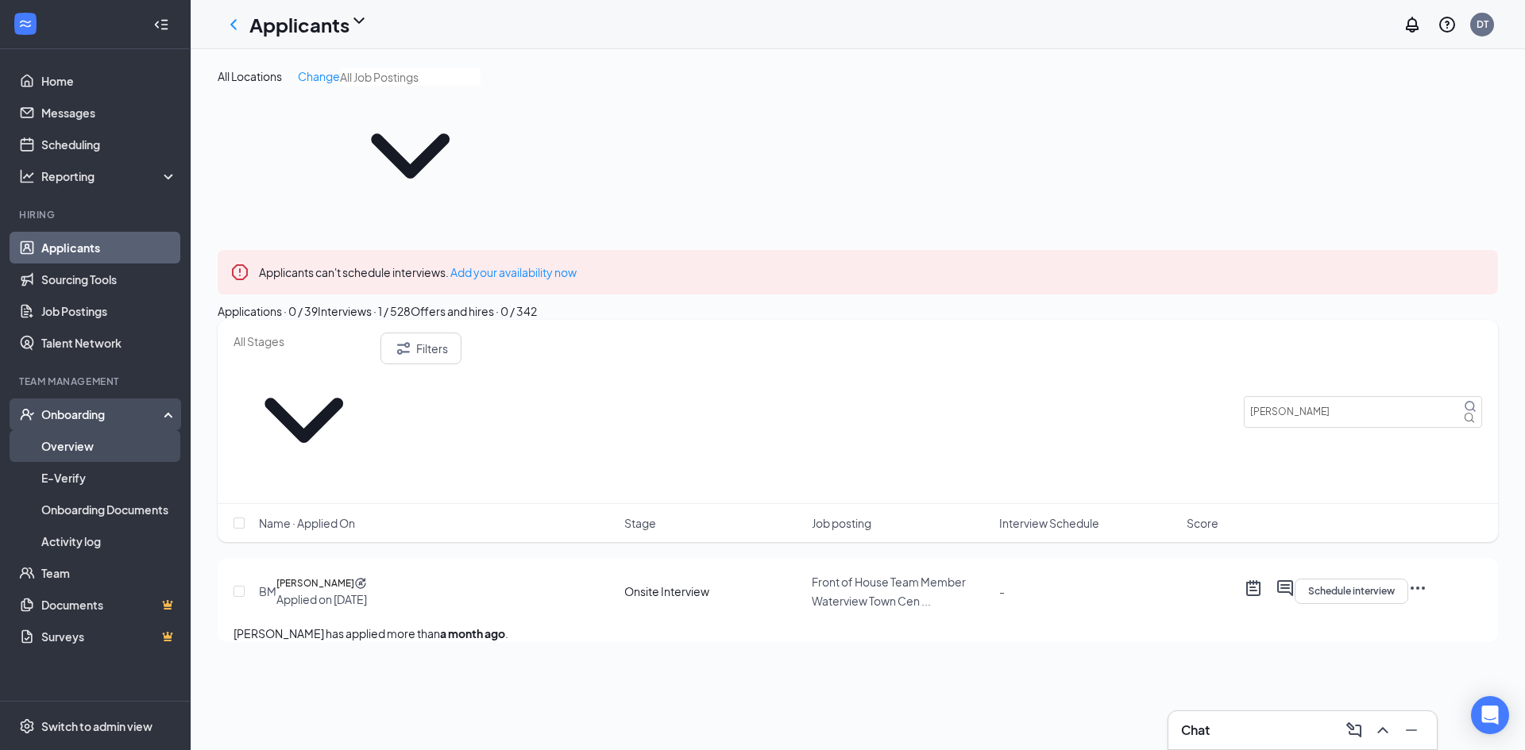
click at [48, 445] on link "Overview" at bounding box center [109, 446] width 136 height 32
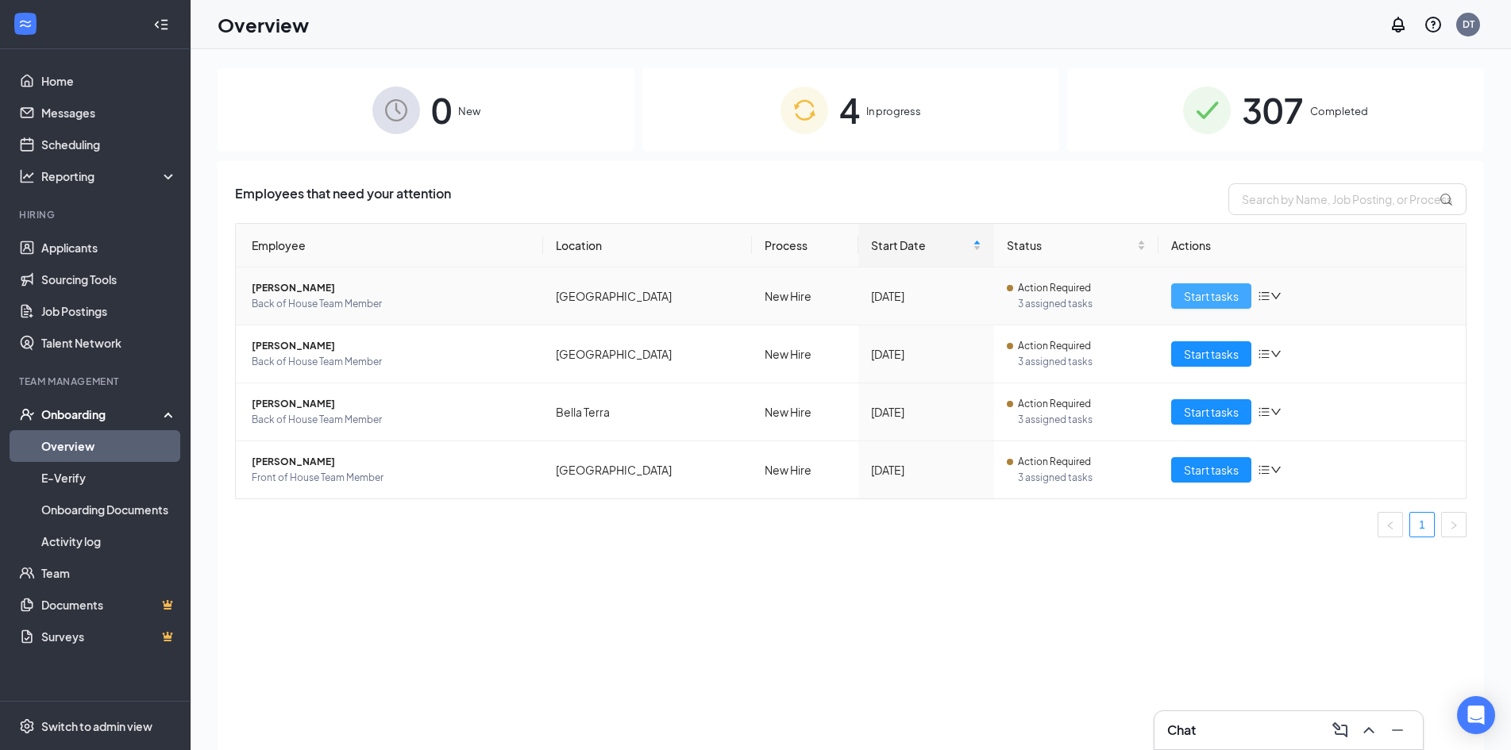
click at [1189, 295] on span "Start tasks" at bounding box center [1211, 295] width 55 height 17
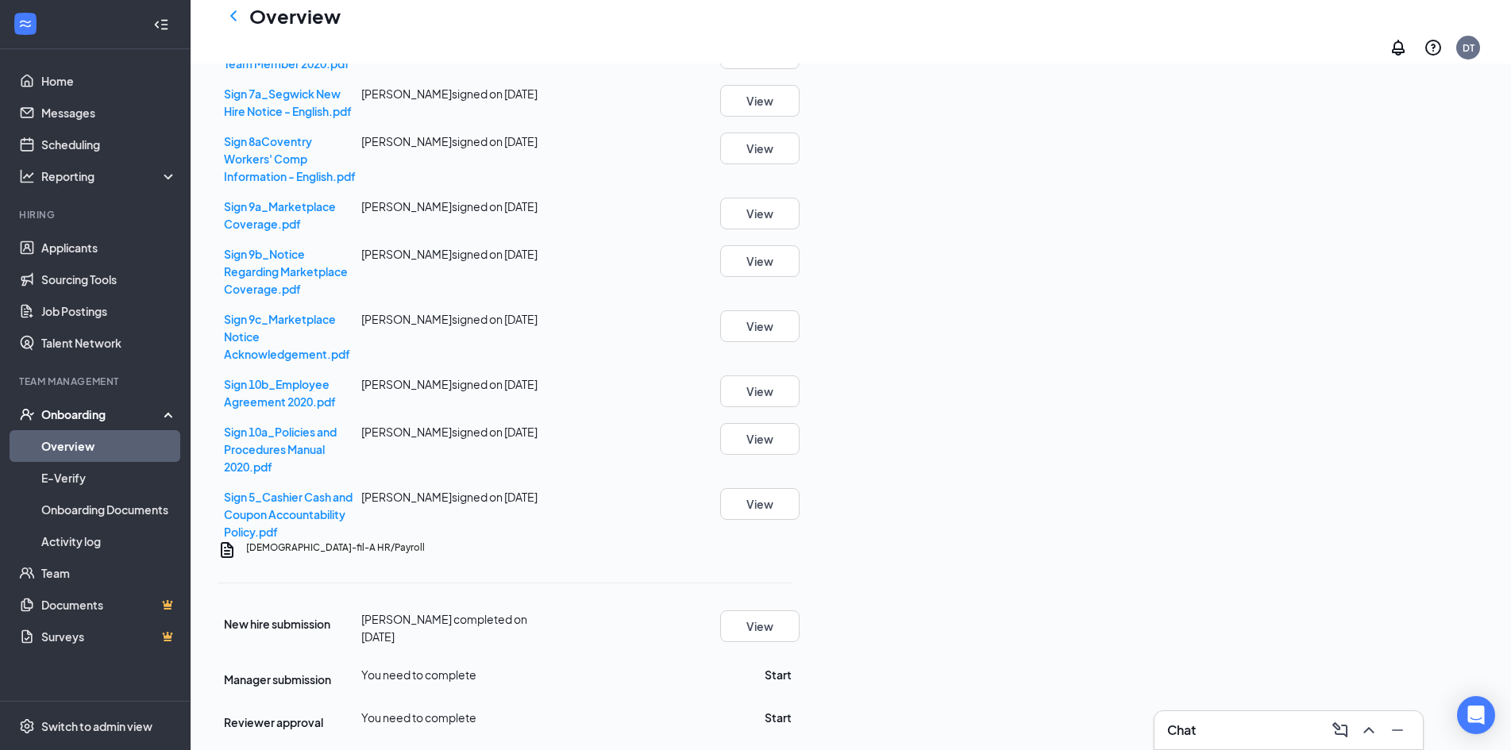
scroll to position [1216, 0]
click at [236, 21] on icon "ChevronLeft" at bounding box center [233, 15] width 6 height 10
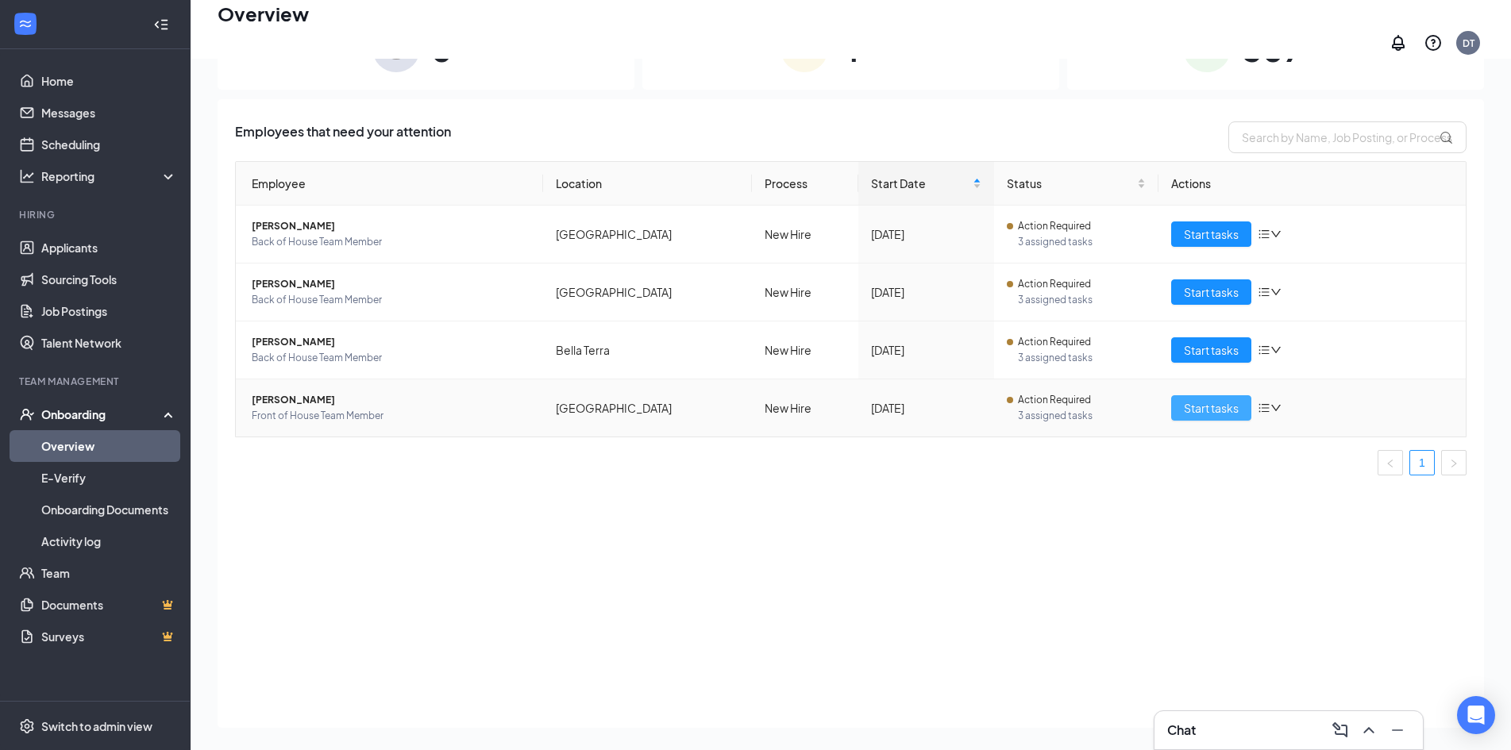
click at [1245, 400] on button "Start tasks" at bounding box center [1211, 407] width 80 height 25
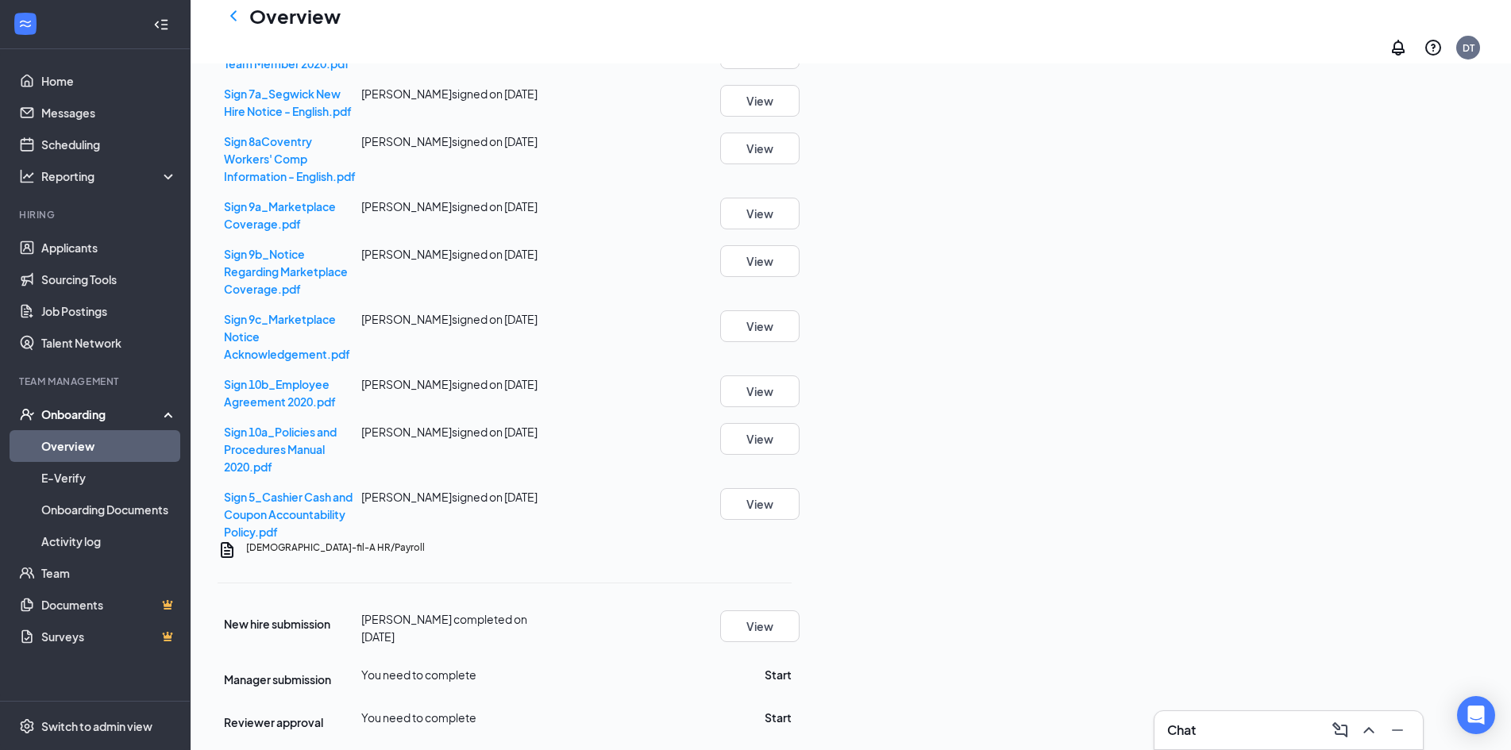
scroll to position [1216, 0]
click at [229, 21] on icon "ChevronLeft" at bounding box center [233, 15] width 19 height 19
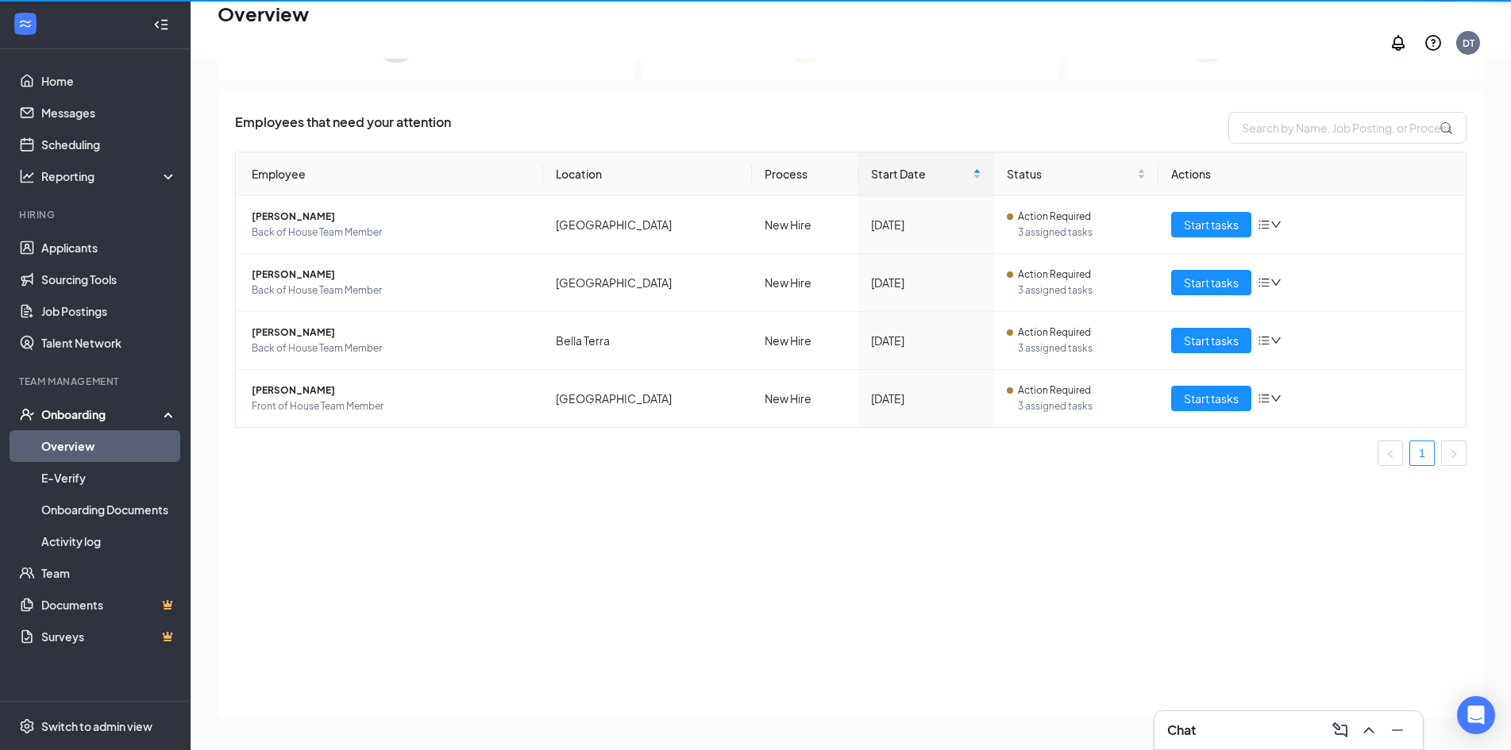
scroll to position [71, 0]
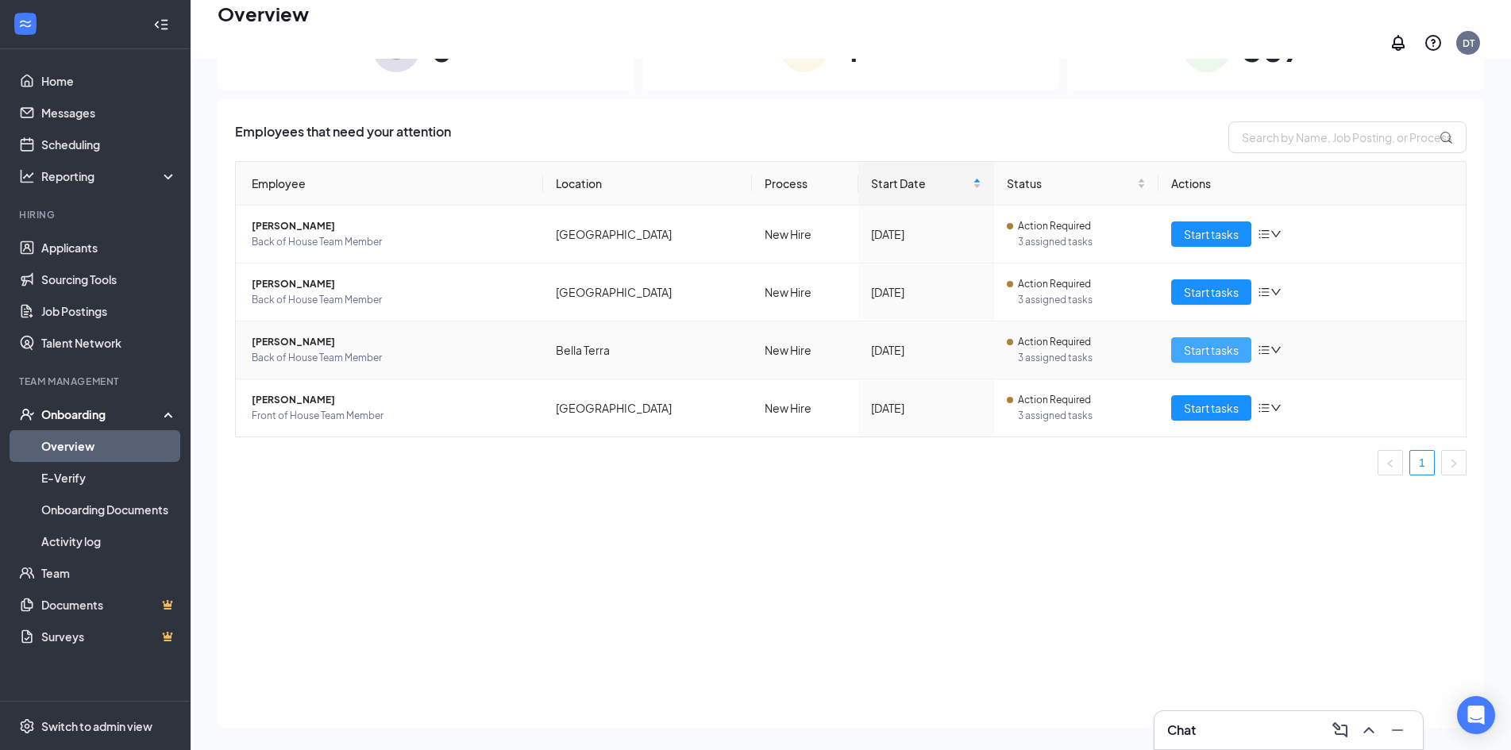
click at [1213, 343] on span "Start tasks" at bounding box center [1211, 349] width 55 height 17
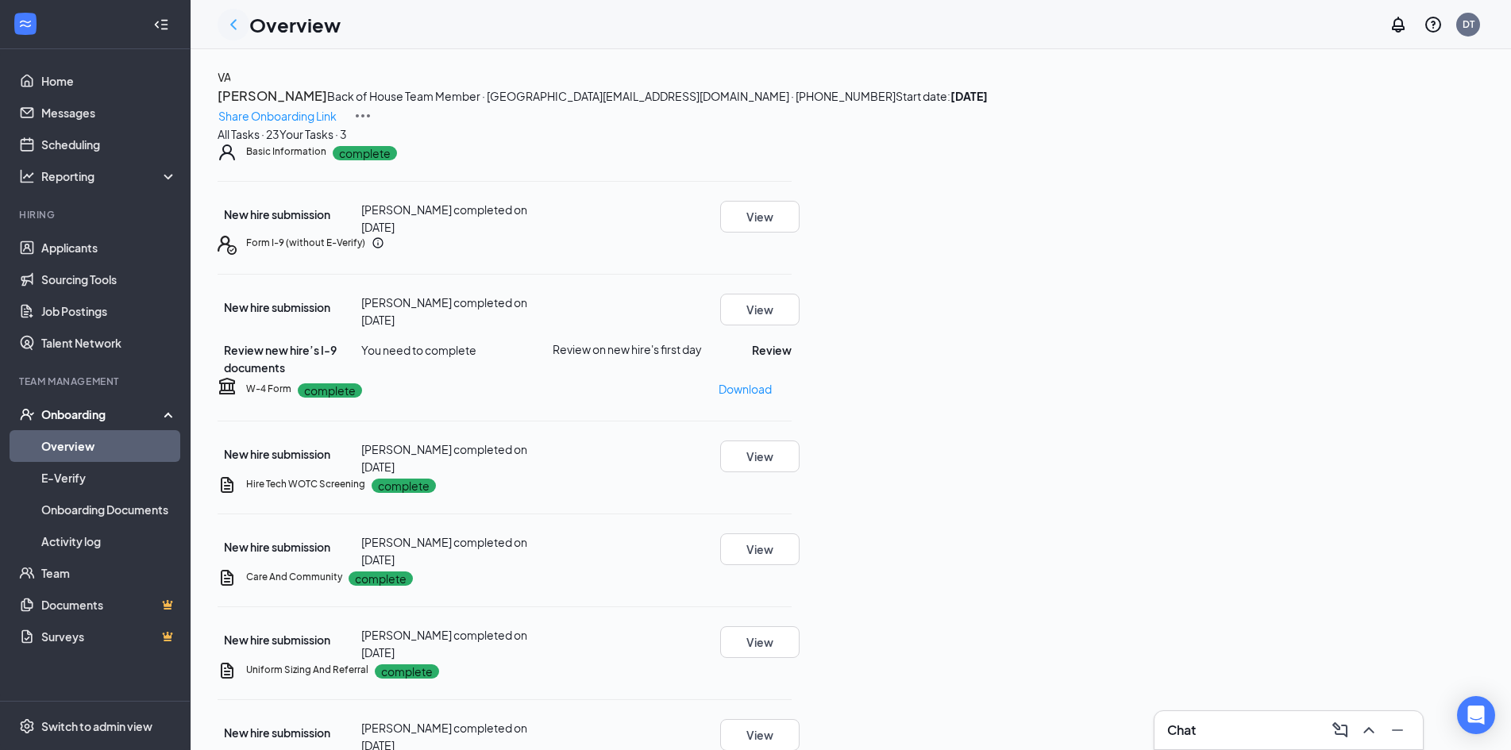
click at [232, 28] on icon "ChevronLeft" at bounding box center [233, 24] width 19 height 19
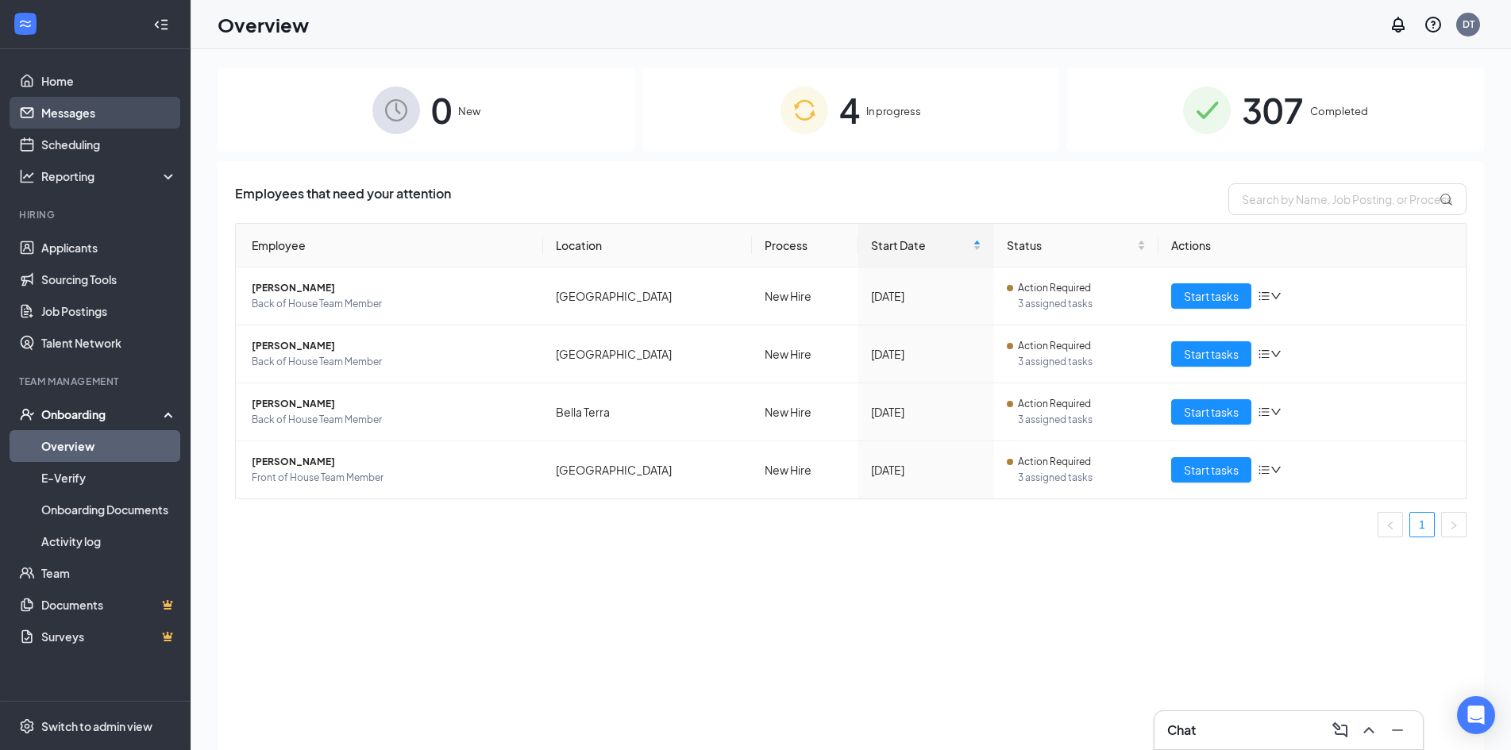
click at [84, 118] on link "Messages" at bounding box center [109, 113] width 136 height 32
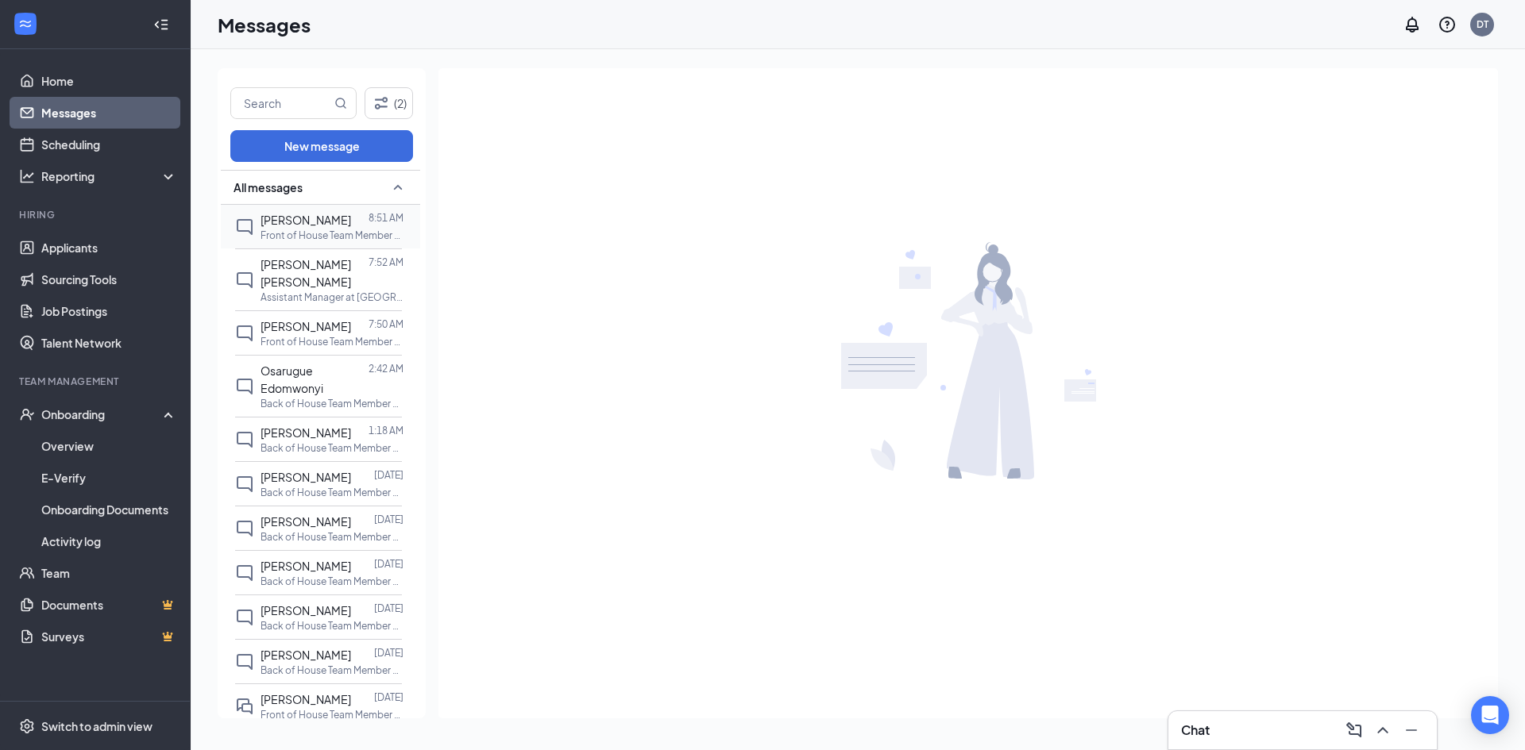
click at [322, 230] on p "Front of House Team Member at [GEOGRAPHIC_DATA]" at bounding box center [331, 235] width 143 height 13
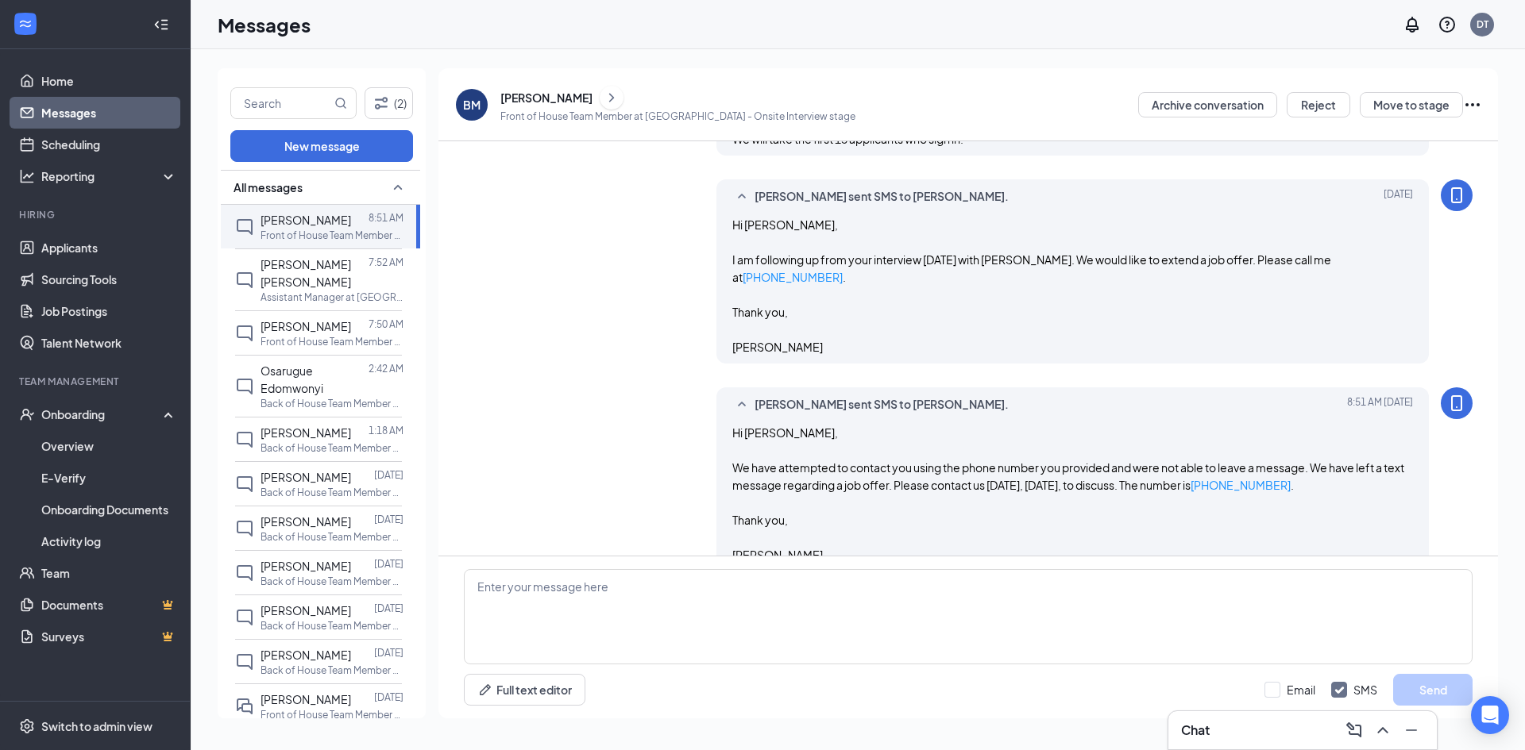
scroll to position [389, 0]
